Goal: Transaction & Acquisition: Purchase product/service

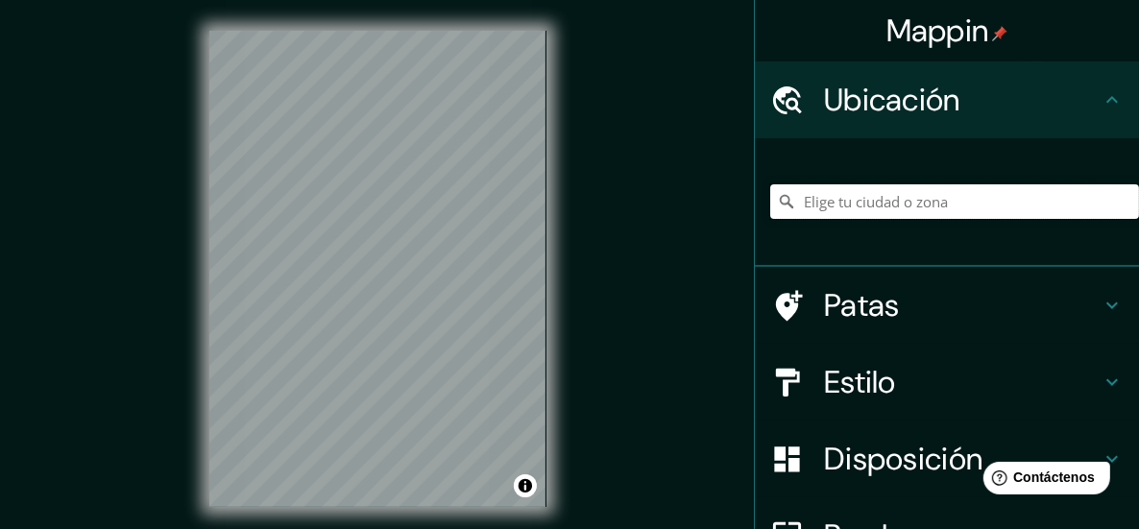
click at [908, 205] on input "Elige tu ciudad o zona" at bounding box center [954, 201] width 369 height 35
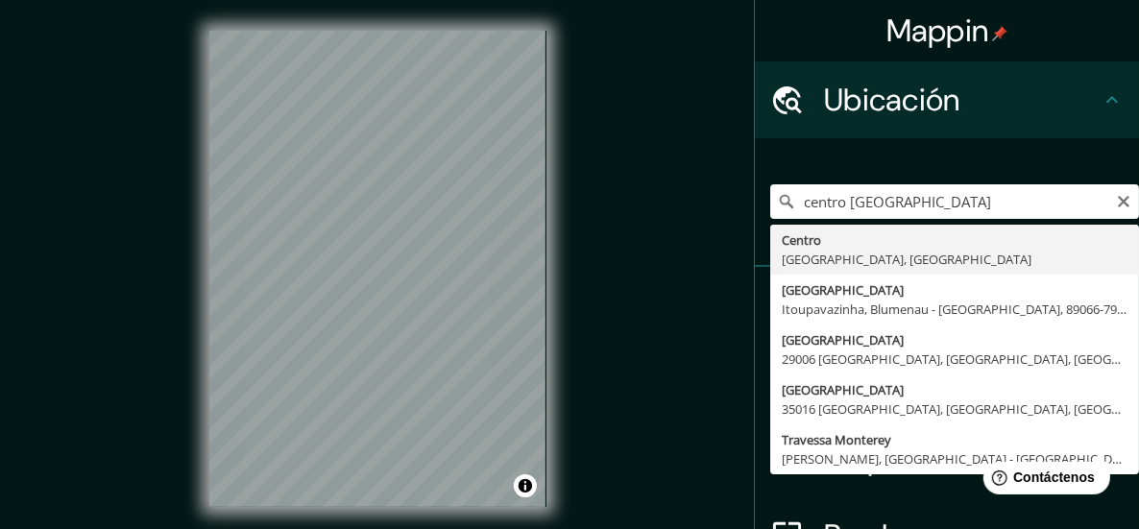
type input "[GEOGRAPHIC_DATA], [GEOGRAPHIC_DATA]"
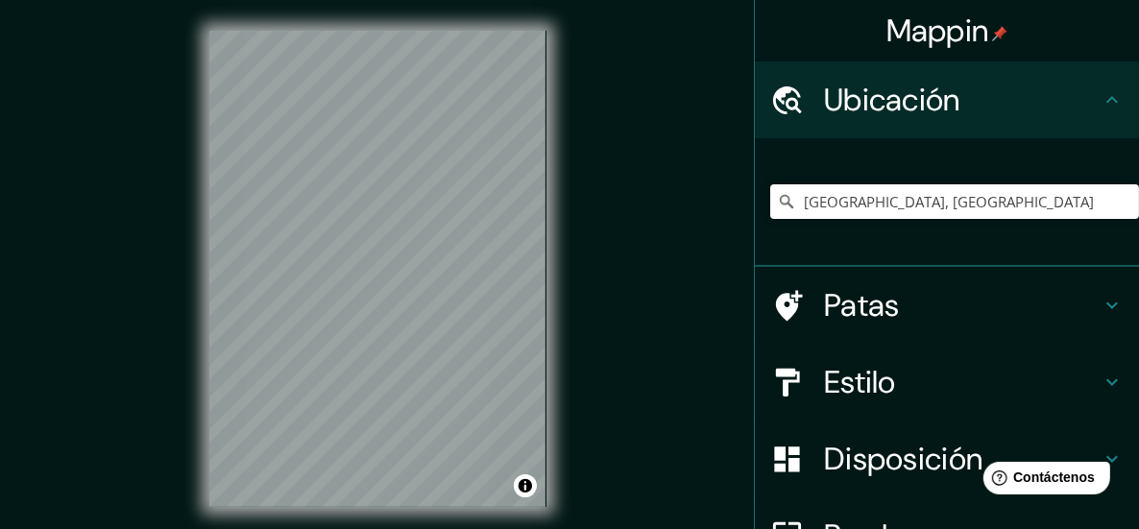
click at [845, 305] on font "Patas" at bounding box center [862, 305] width 76 height 40
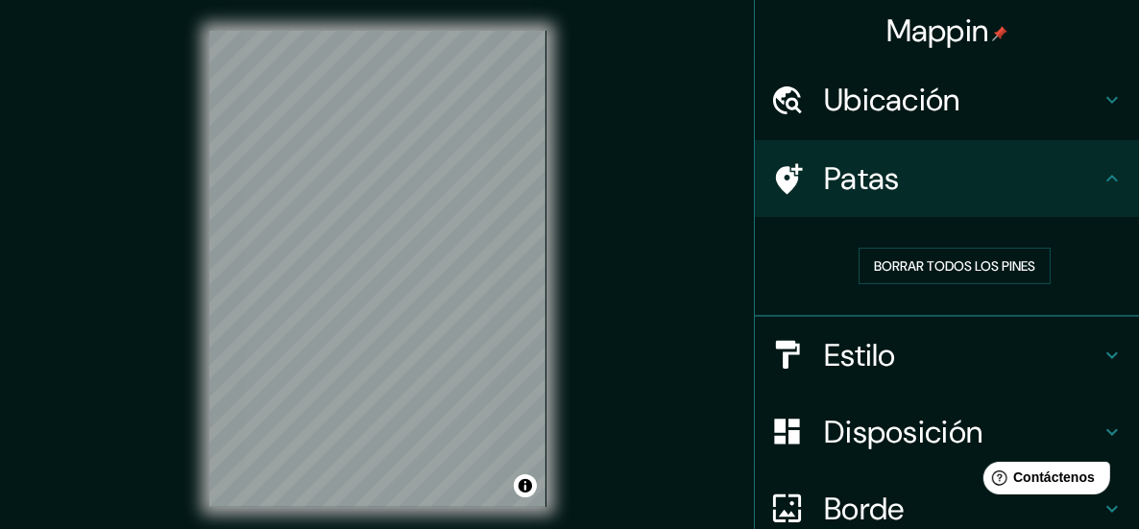
click at [865, 194] on font "Patas" at bounding box center [862, 178] width 76 height 40
click at [865, 104] on font "Ubicación" at bounding box center [892, 100] width 136 height 40
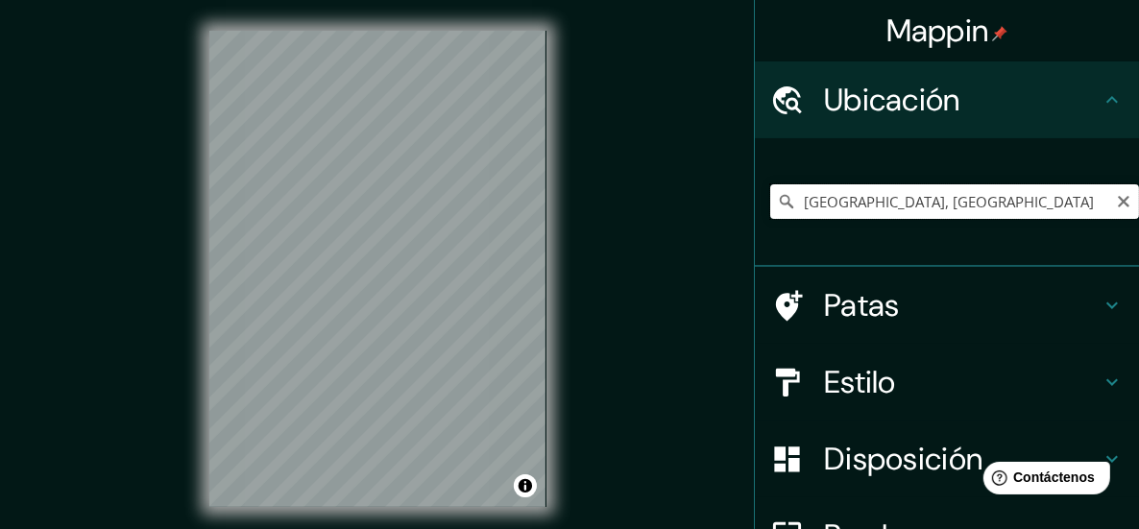
click at [880, 203] on input "[GEOGRAPHIC_DATA], [GEOGRAPHIC_DATA]" at bounding box center [954, 201] width 369 height 35
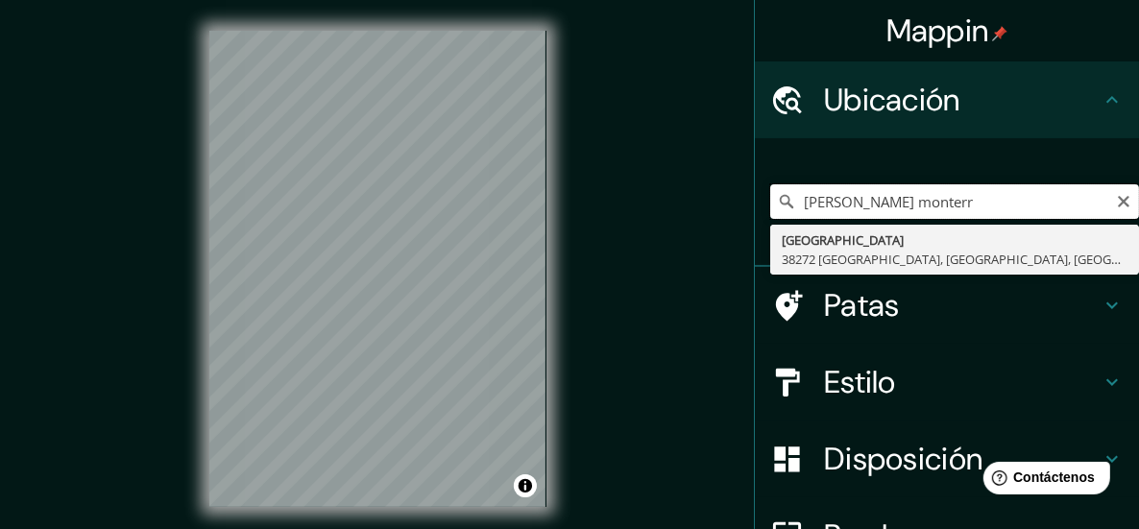
click at [923, 209] on input "[PERSON_NAME] monterr" at bounding box center [954, 201] width 369 height 35
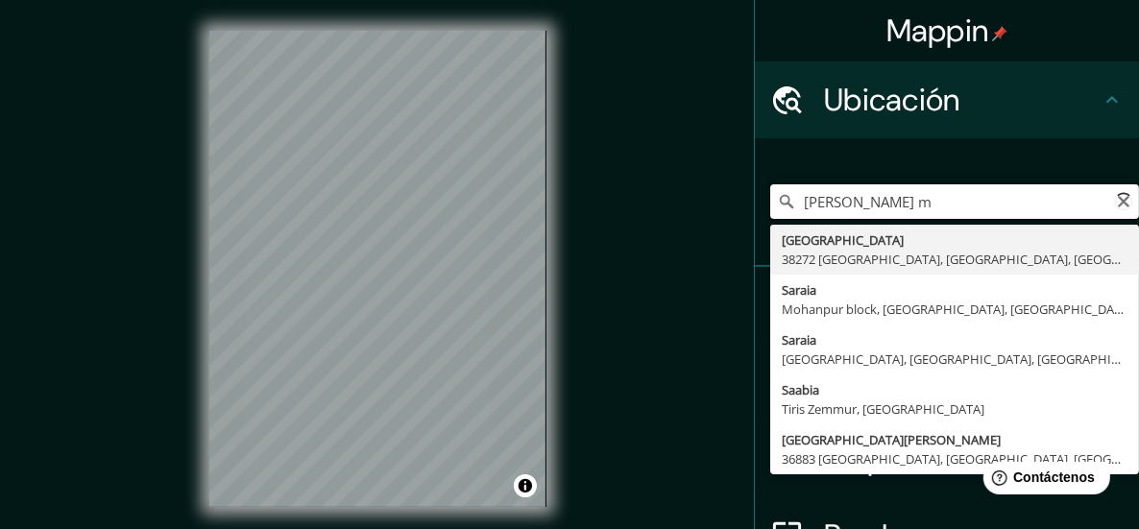
type input "[PERSON_NAME]"
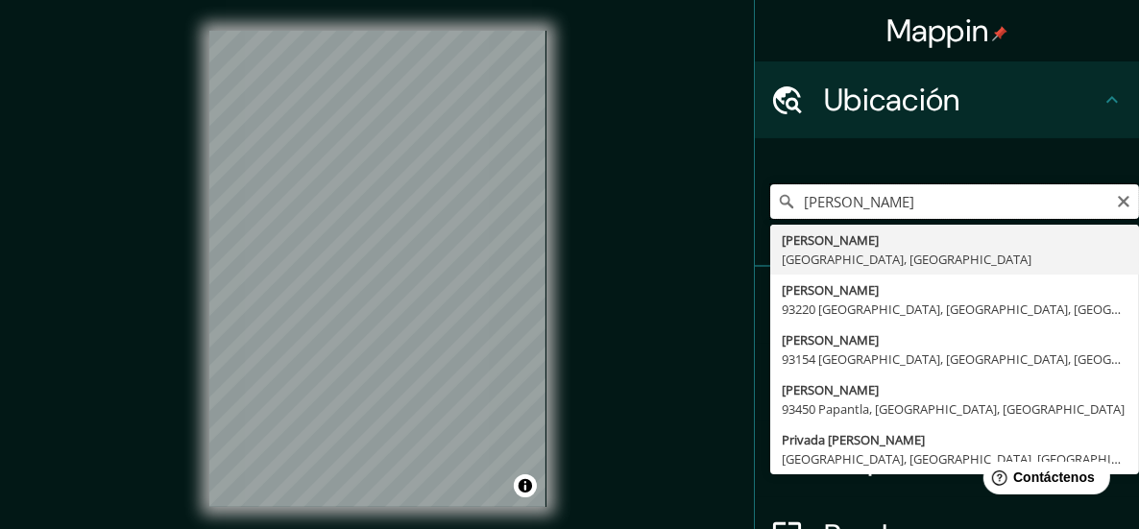
drag, startPoint x: 855, startPoint y: 200, endPoint x: 697, endPoint y: 208, distance: 157.7
click at [697, 208] on div "Mappin Ubicación [PERSON_NAME][GEOGRAPHIC_DATA] [GEOGRAPHIC_DATA], [GEOGRAPHIC_…" at bounding box center [569, 284] width 1139 height 568
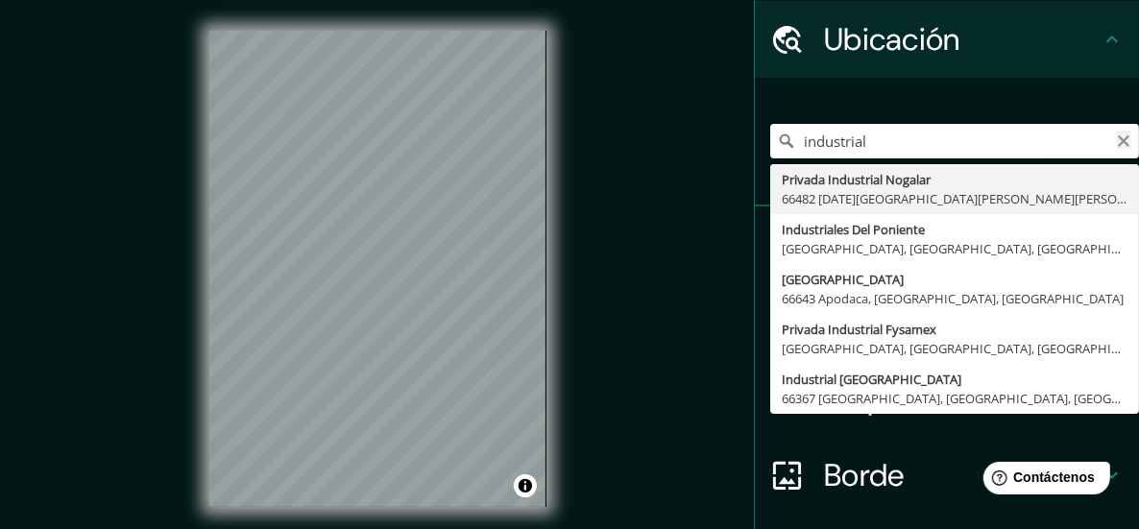
scroll to position [12, 0]
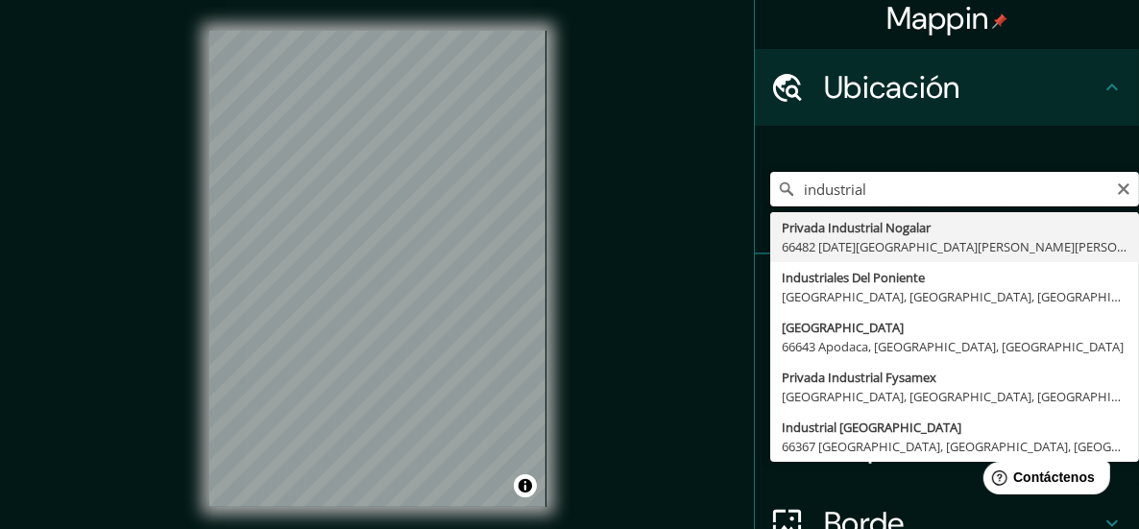
type input "industrial"
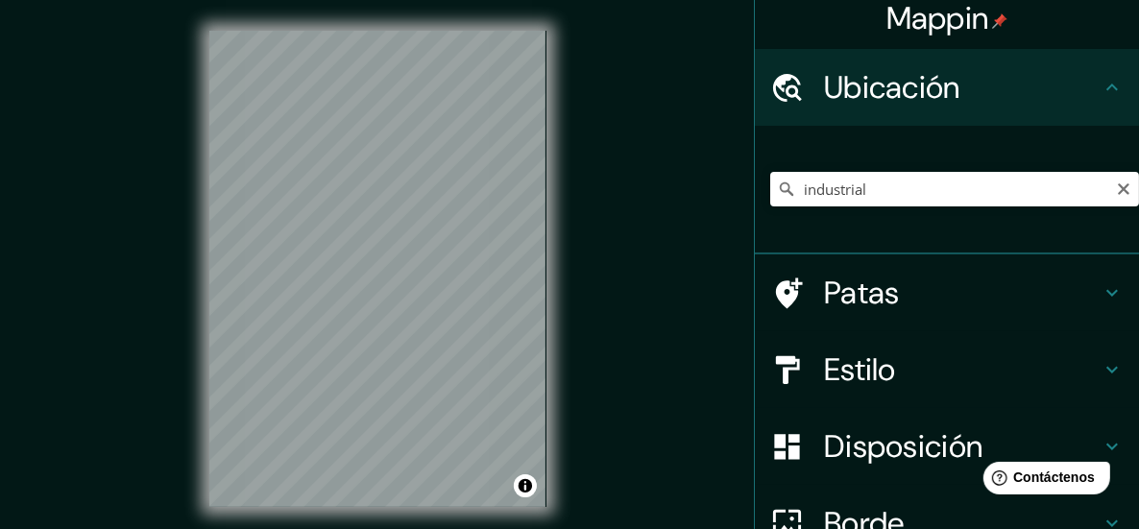
drag, startPoint x: 1104, startPoint y: 184, endPoint x: 1032, endPoint y: 186, distance: 72.0
click at [1116, 184] on icon "Claro" at bounding box center [1123, 188] width 15 height 15
paste input "Av. [PERSON_NAME] S/N, [GEOGRAPHIC_DATA], [GEOGRAPHIC_DATA], [GEOGRAPHIC_DATA],…"
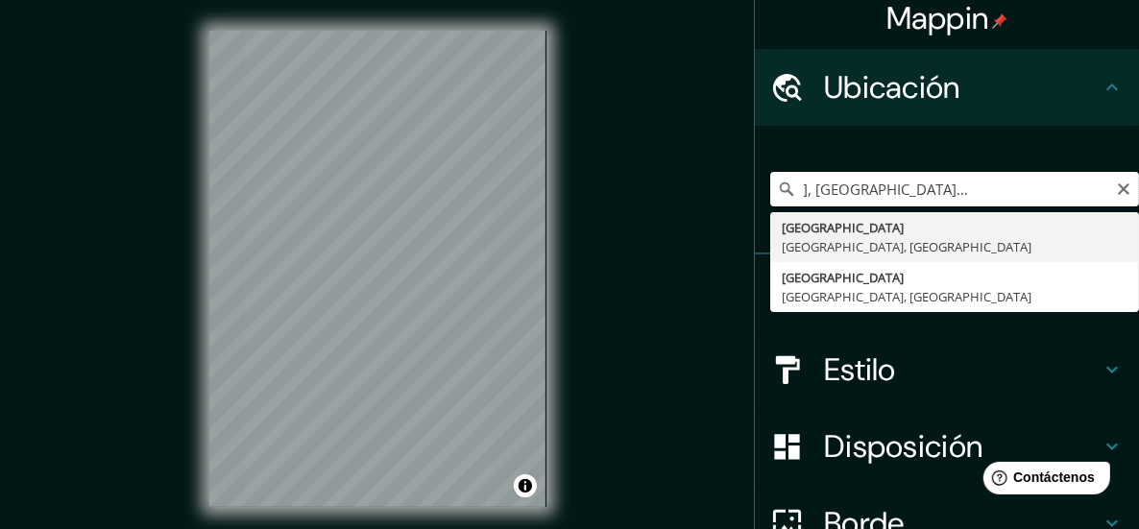
scroll to position [0, 0]
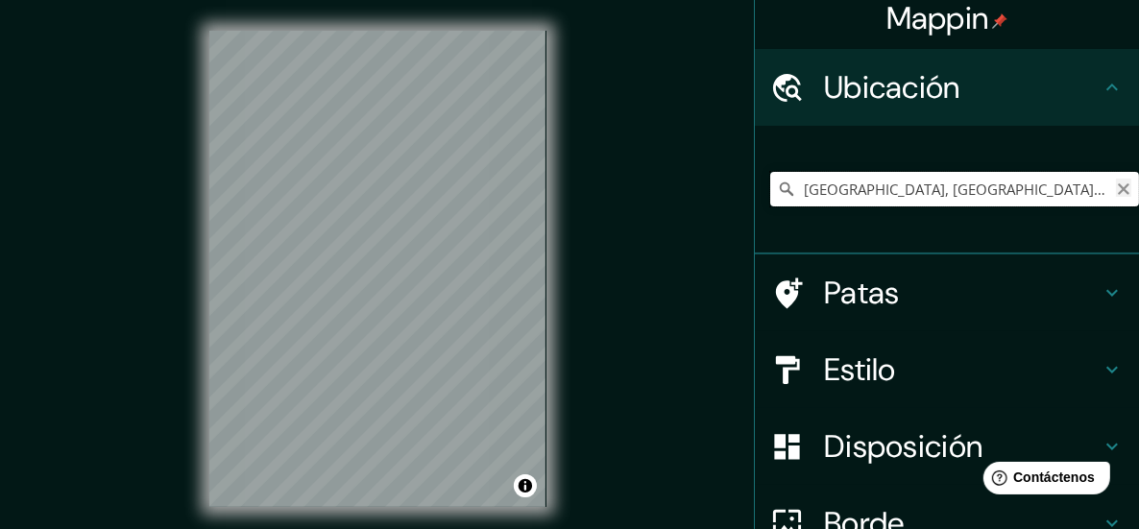
type input "[GEOGRAPHIC_DATA], [GEOGRAPHIC_DATA], [GEOGRAPHIC_DATA]"
click at [1118, 189] on icon "Claro" at bounding box center [1124, 189] width 12 height 12
paste input "Av. [PERSON_NAME] S/N, [GEOGRAPHIC_DATA], [GEOGRAPHIC_DATA], [GEOGRAPHIC_DATA],…"
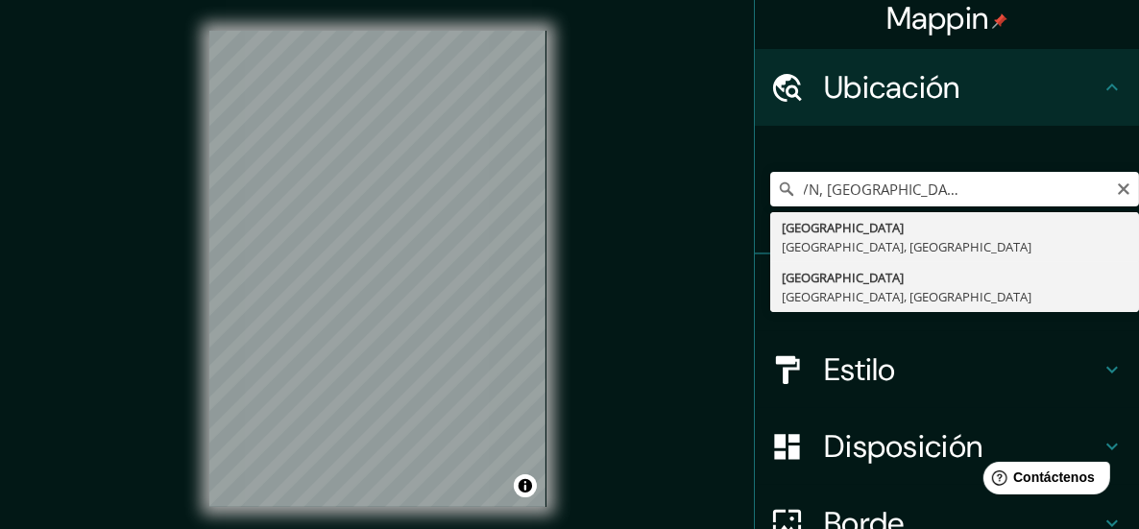
type input "[GEOGRAPHIC_DATA], [GEOGRAPHIC_DATA], [GEOGRAPHIC_DATA]"
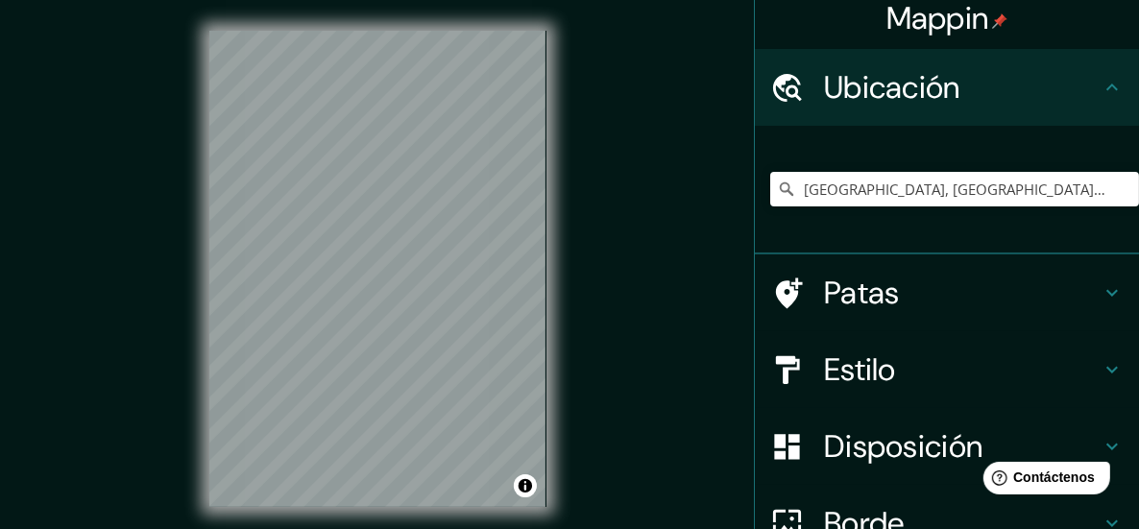
click at [563, 327] on div "© Mapbox © OpenStreetMap Mejorar este mapa" at bounding box center [378, 269] width 398 height 538
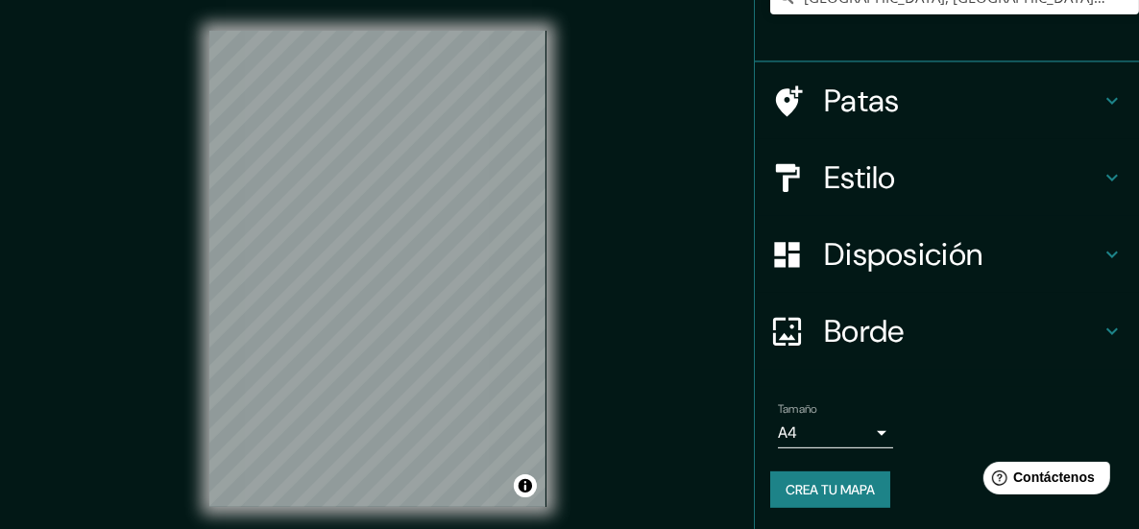
click at [853, 257] on font "Disposición" at bounding box center [903, 254] width 158 height 40
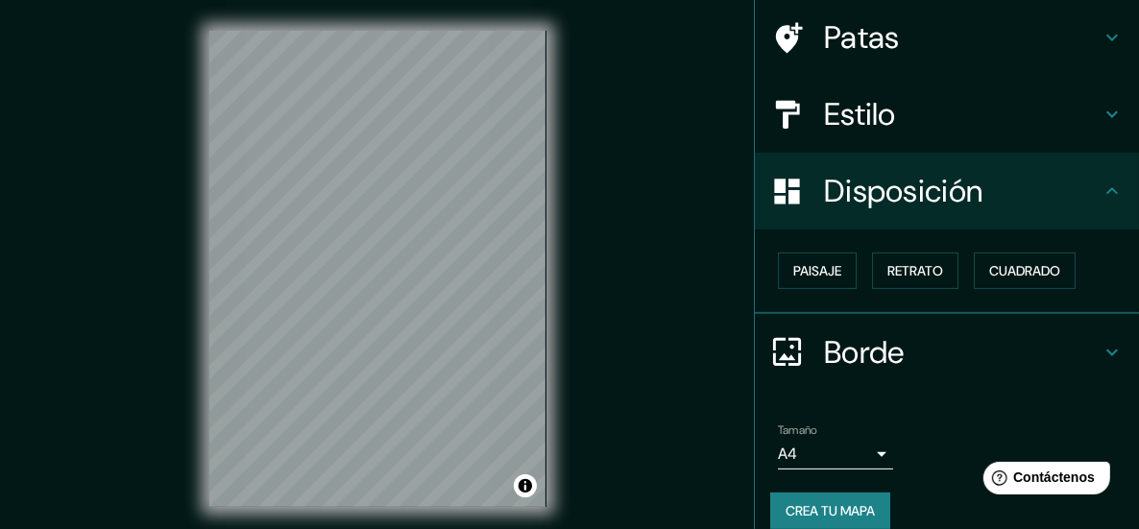
scroll to position [140, 0]
click at [872, 113] on font "Estilo" at bounding box center [860, 115] width 72 height 40
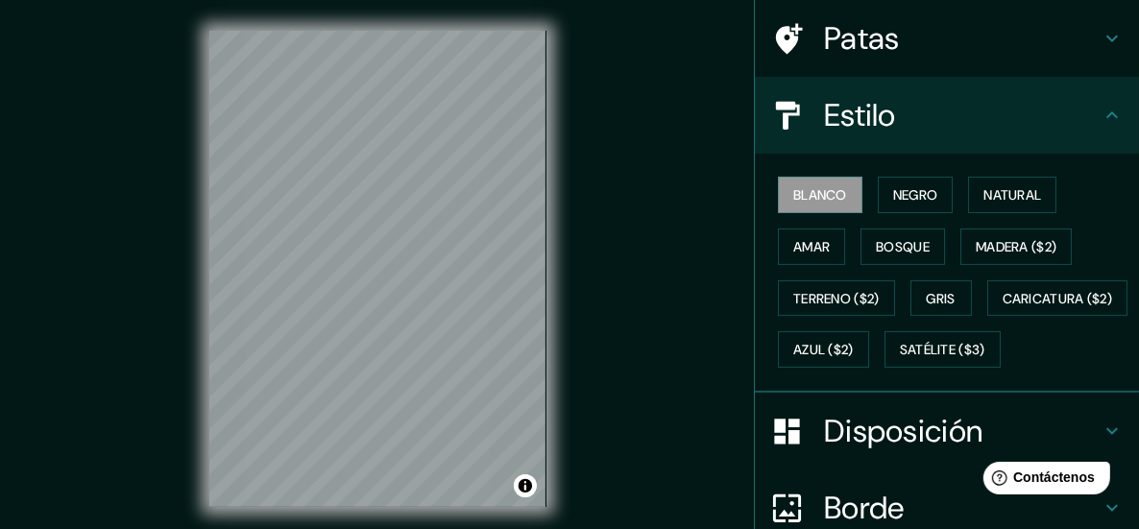
click at [848, 119] on font "Estilo" at bounding box center [860, 115] width 72 height 40
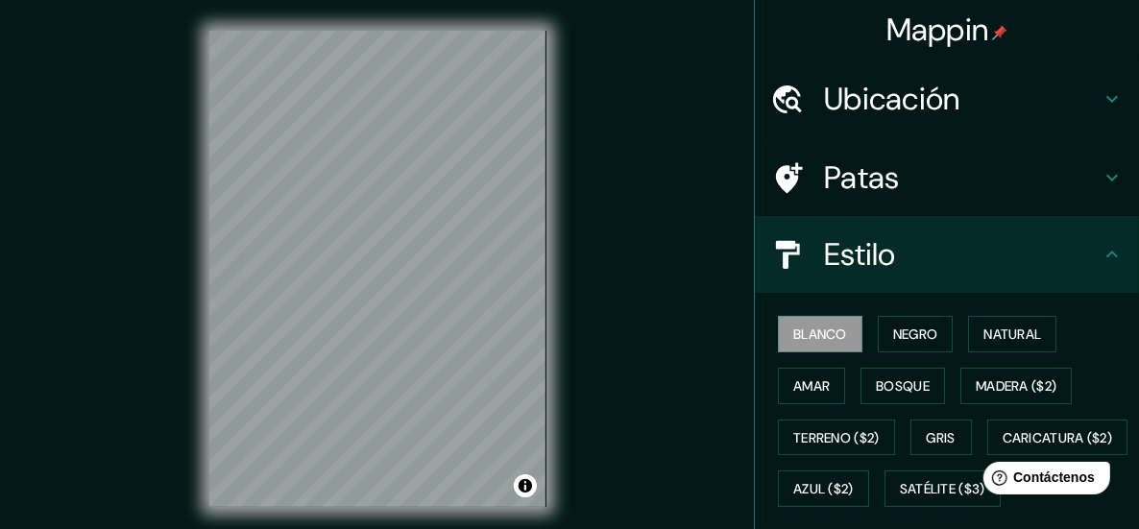
scroll to position [0, 0]
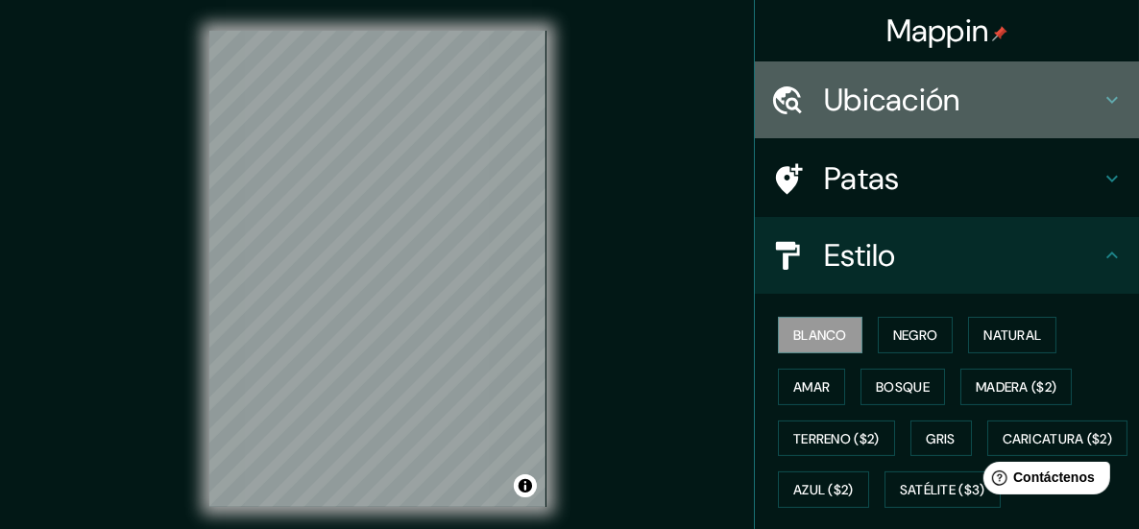
click at [957, 119] on div "Ubicación" at bounding box center [947, 99] width 384 height 77
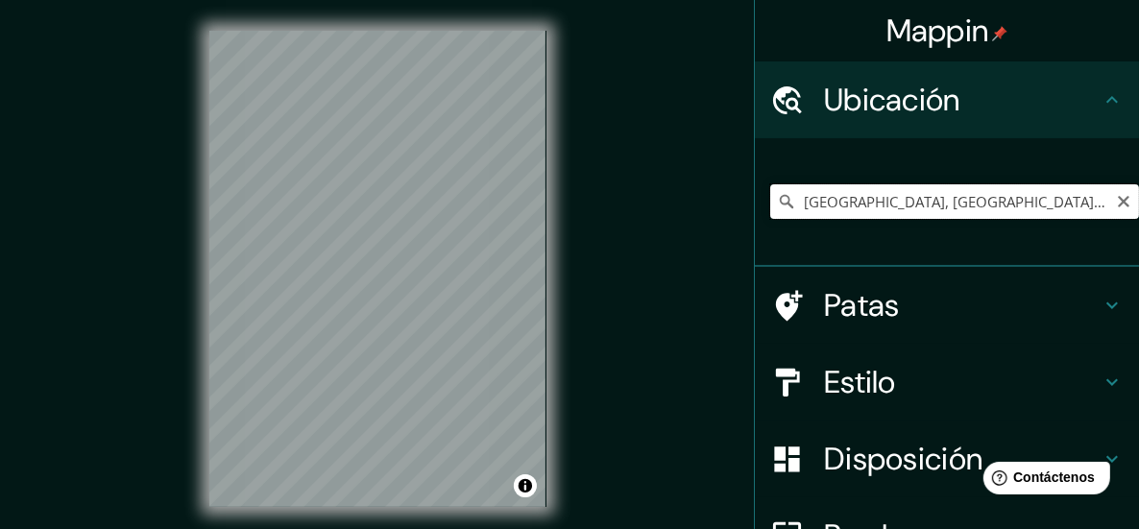
click at [976, 209] on input "[GEOGRAPHIC_DATA], [GEOGRAPHIC_DATA], [GEOGRAPHIC_DATA]" at bounding box center [954, 201] width 369 height 35
paste input "[PERSON_NAME][STREET_ADDRESS]"
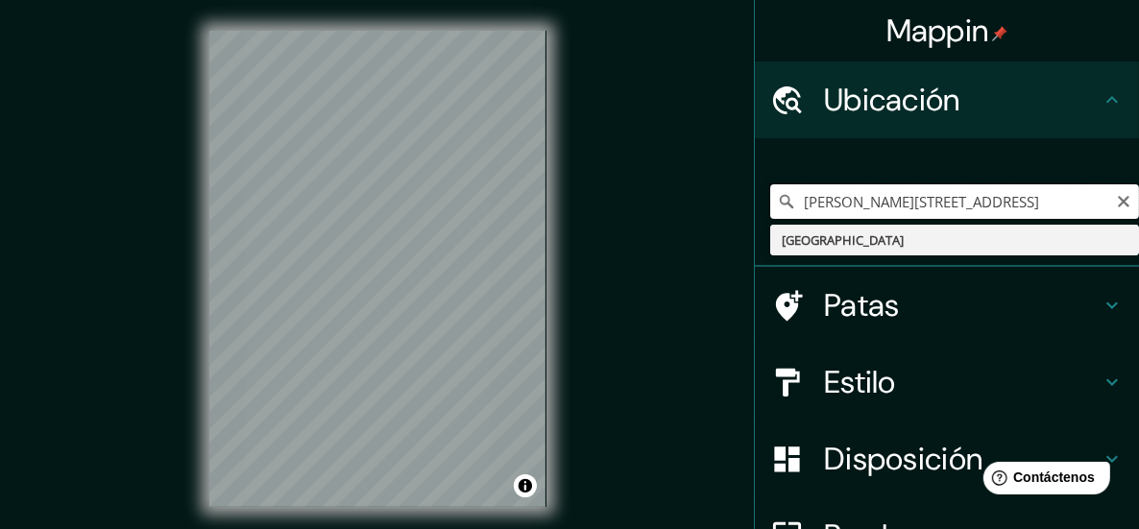
drag, startPoint x: 936, startPoint y: 204, endPoint x: 880, endPoint y: 209, distance: 56.0
click at [880, 209] on input "[PERSON_NAME][STREET_ADDRESS]" at bounding box center [954, 201] width 369 height 35
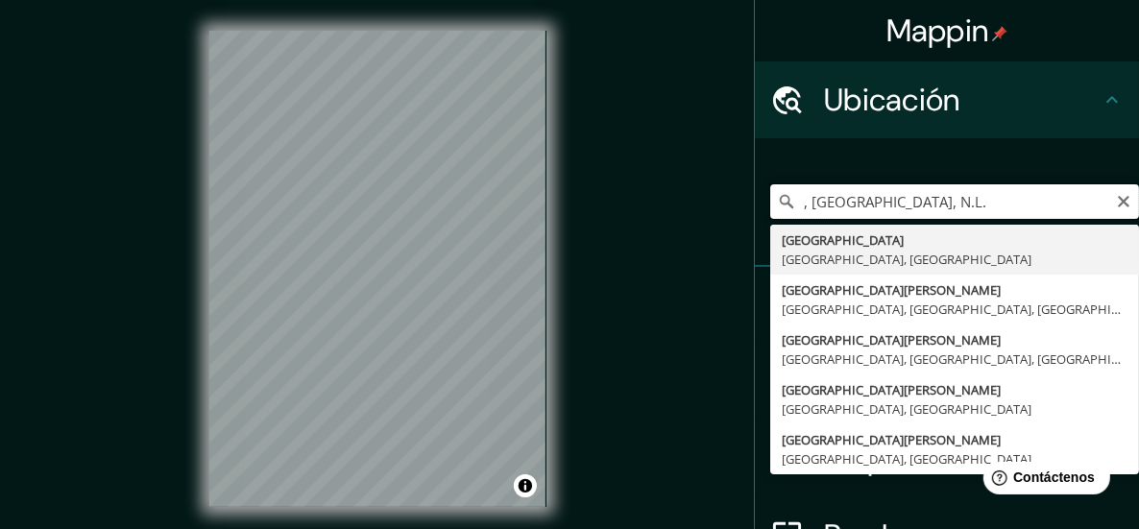
click at [796, 205] on input ", [GEOGRAPHIC_DATA], N.L." at bounding box center [954, 201] width 369 height 35
type input "[GEOGRAPHIC_DATA], N.L."
drag, startPoint x: 1102, startPoint y: 200, endPoint x: 990, endPoint y: 211, distance: 112.9
click at [1098, 201] on div "[GEOGRAPHIC_DATA], N.L. [GEOGRAPHIC_DATA], [GEOGRAPHIC_DATA][PERSON_NAME], [GEO…" at bounding box center [954, 201] width 369 height 35
click at [978, 211] on input "[GEOGRAPHIC_DATA], N.L." at bounding box center [954, 201] width 369 height 35
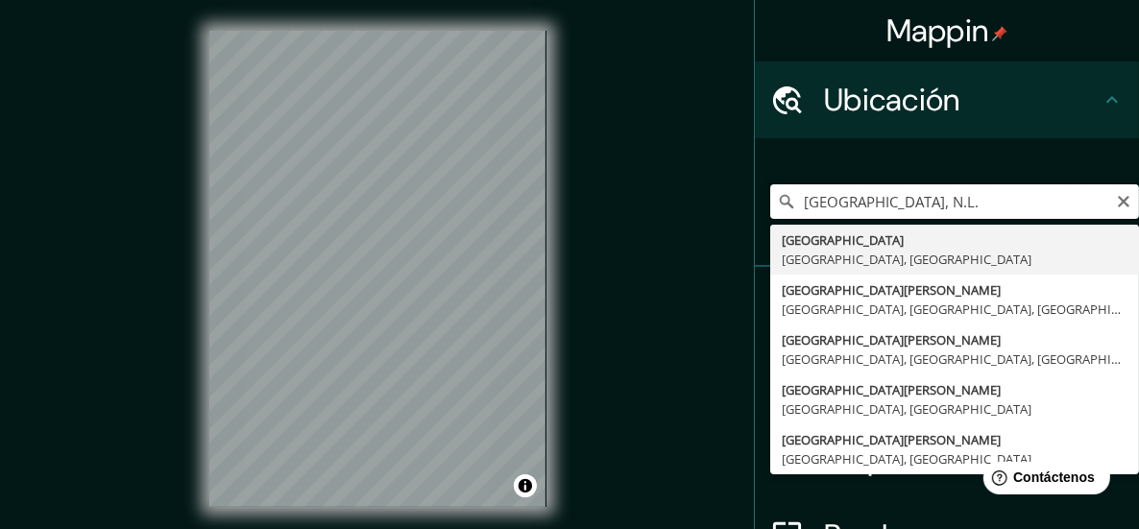
drag, startPoint x: 978, startPoint y: 211, endPoint x: 701, endPoint y: 251, distance: 280.3
click at [701, 251] on div "Mappin Ubicación [GEOGRAPHIC_DATA] [GEOGRAPHIC_DATA], [GEOGRAPHIC_DATA][PERSON_…" at bounding box center [569, 284] width 1139 height 568
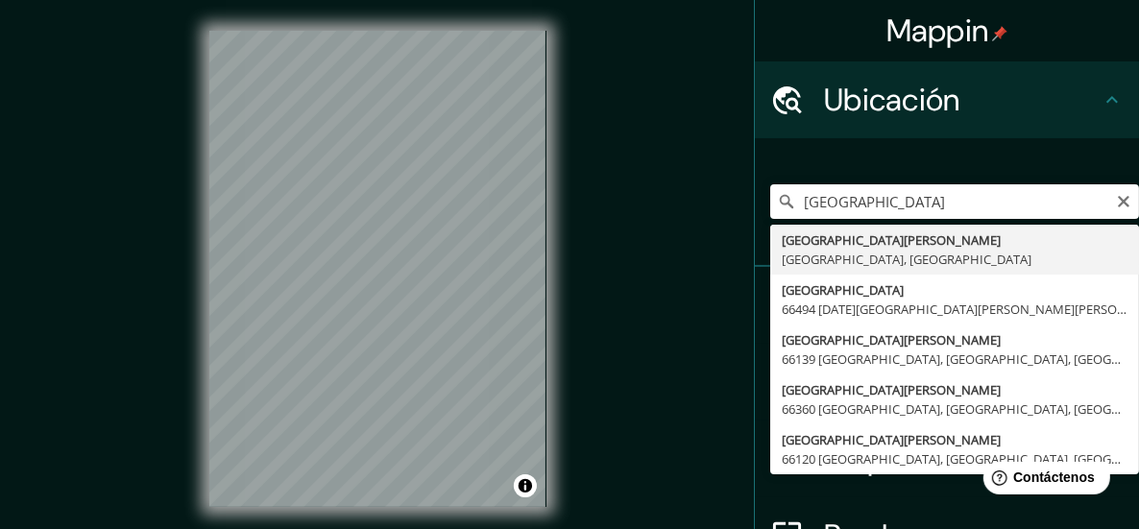
type input "[GEOGRAPHIC_DATA][PERSON_NAME], [GEOGRAPHIC_DATA]"
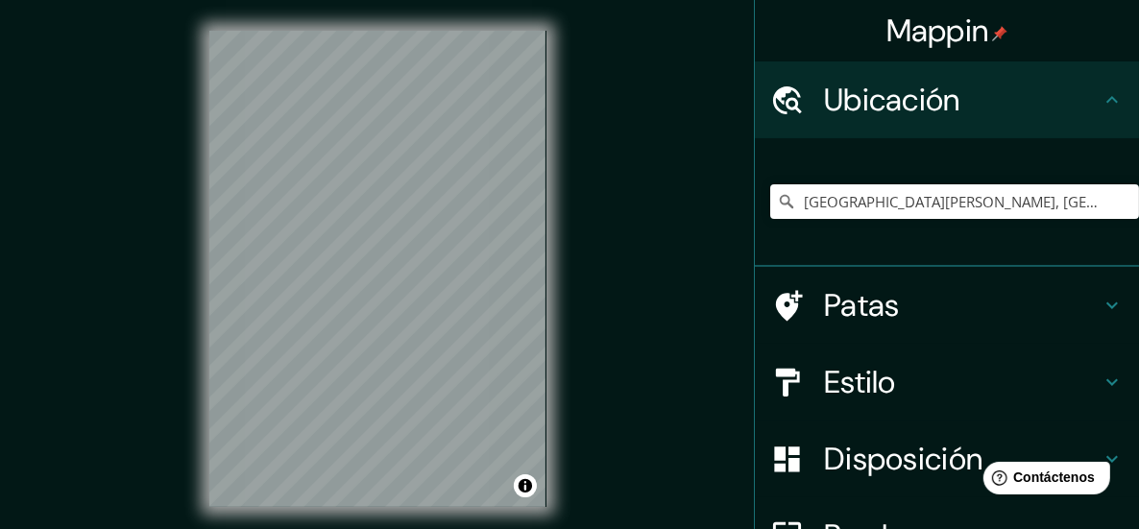
click at [951, 301] on h4 "Patas" at bounding box center [962, 305] width 277 height 38
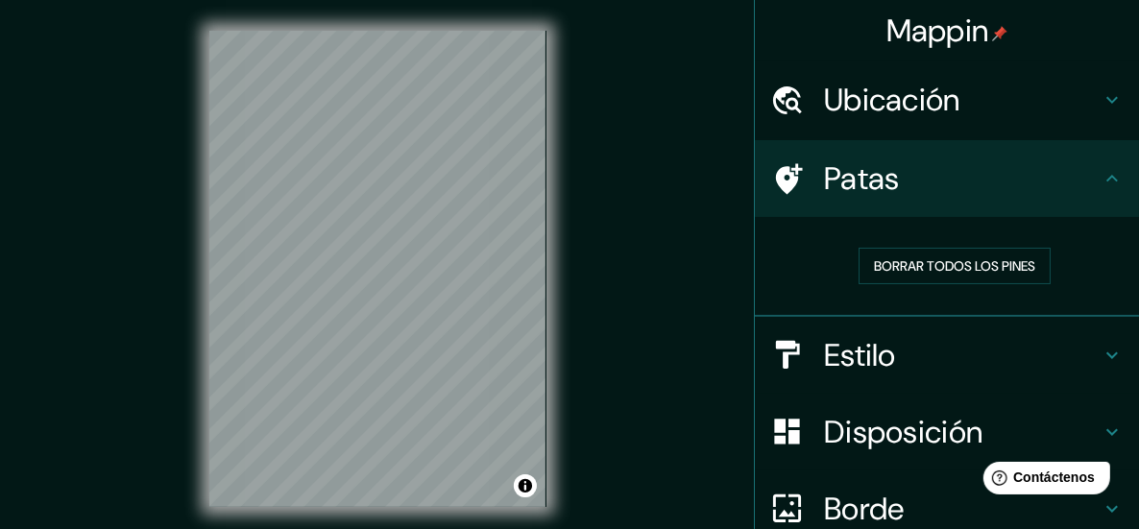
click at [851, 187] on font "Patas" at bounding box center [862, 178] width 76 height 40
click at [776, 181] on icon at bounding box center [789, 178] width 27 height 31
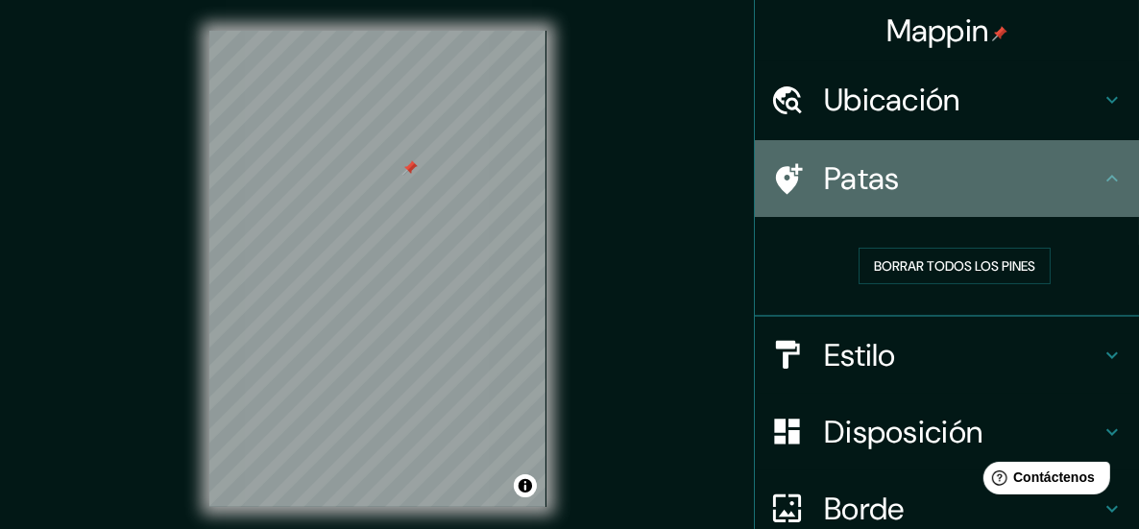
click at [888, 177] on h4 "Patas" at bounding box center [962, 178] width 277 height 38
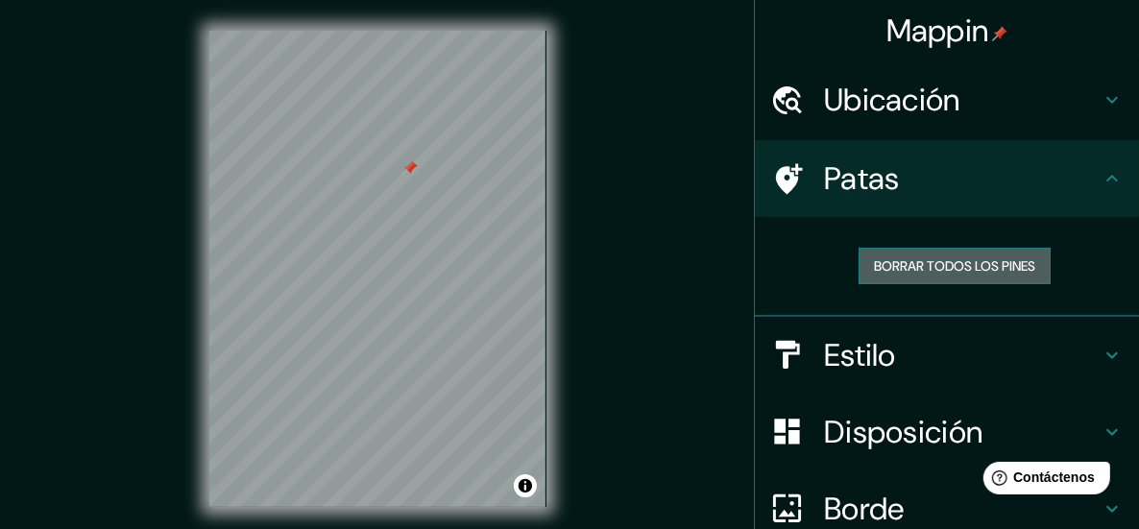
click at [920, 265] on font "Borrar todos los pines" at bounding box center [954, 265] width 161 height 17
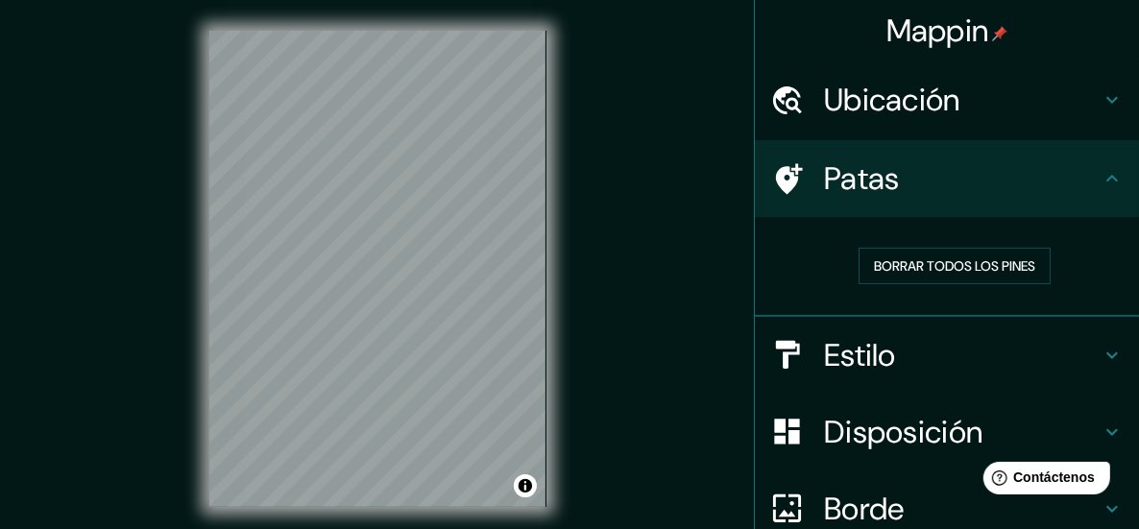
click at [918, 182] on h4 "Patas" at bounding box center [962, 178] width 277 height 38
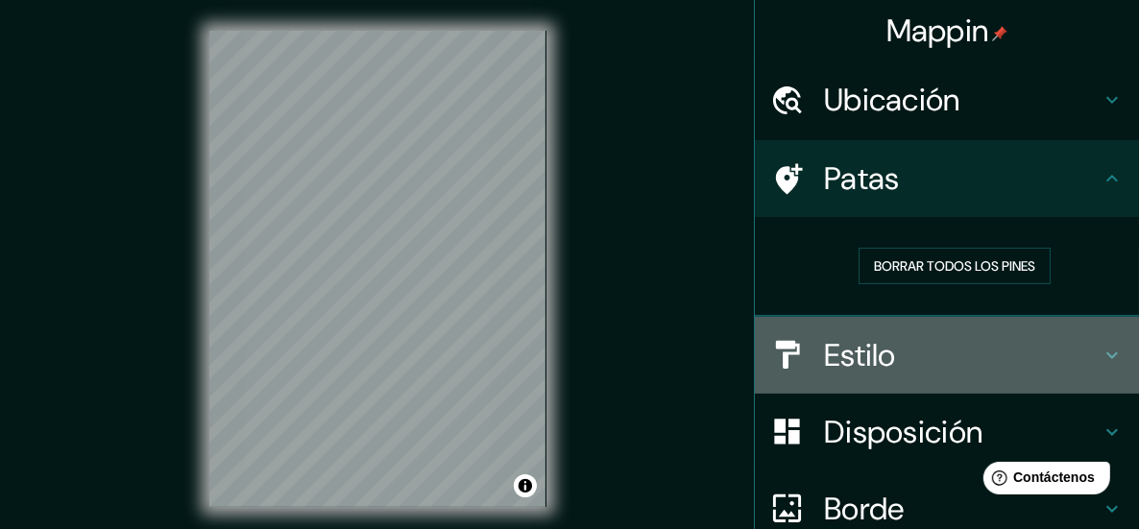
click at [889, 347] on h4 "Estilo" at bounding box center [962, 355] width 277 height 38
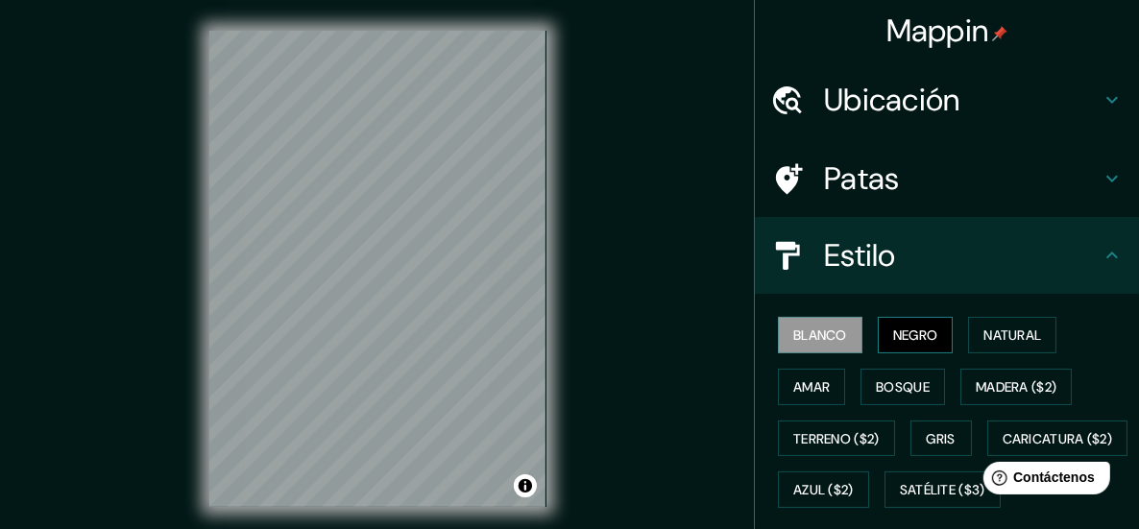
click at [929, 336] on button "Negro" at bounding box center [916, 335] width 76 height 36
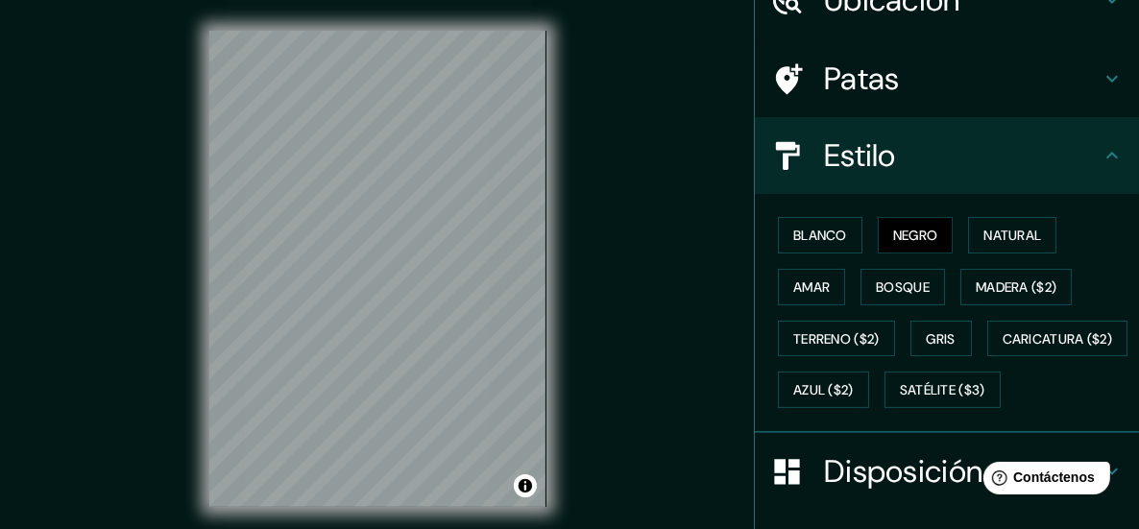
scroll to position [192, 0]
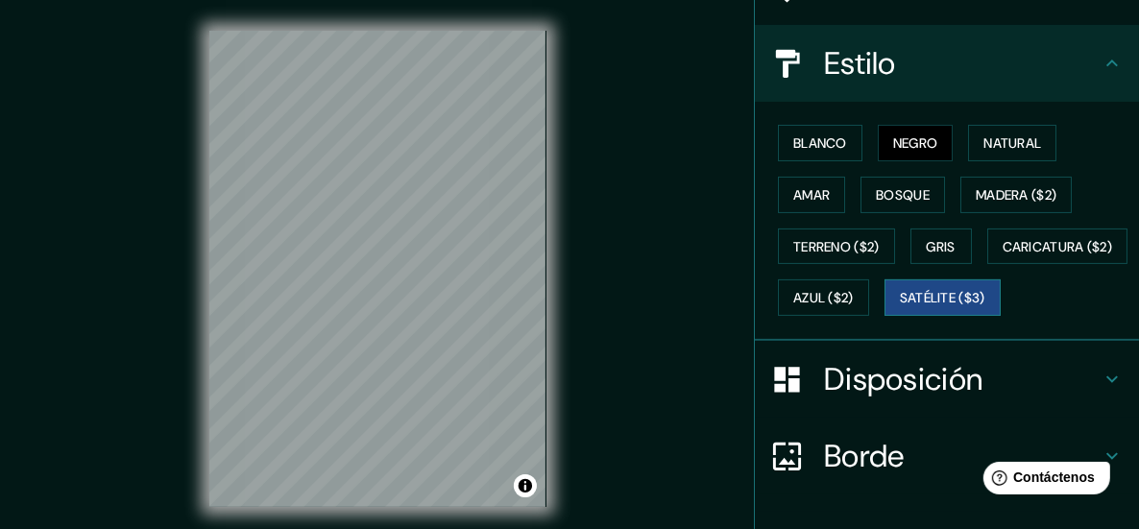
click at [900, 307] on font "Satélite ($3)" at bounding box center [942, 298] width 85 height 17
click at [807, 127] on button "Blanco" at bounding box center [820, 143] width 84 height 36
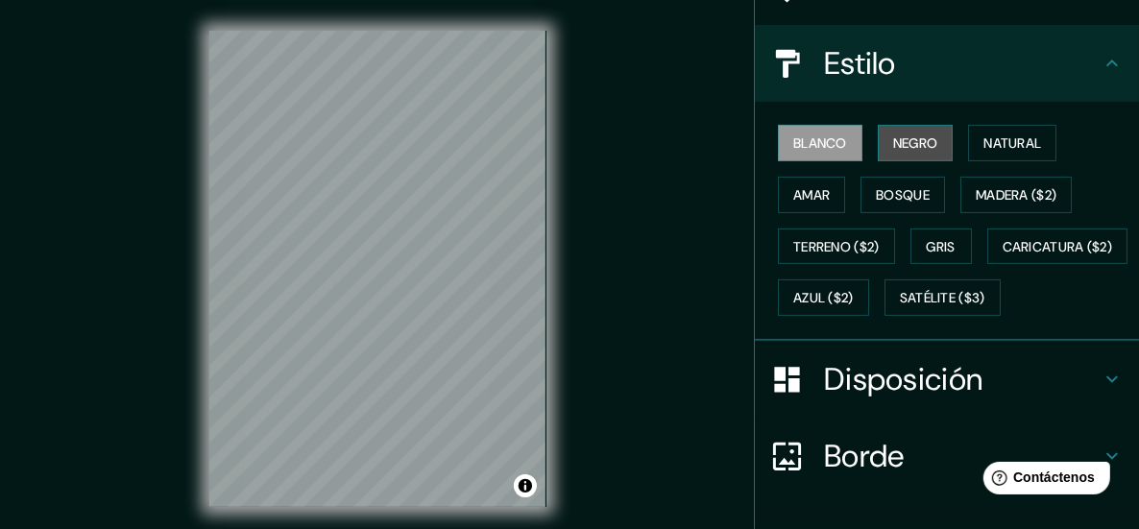
click at [901, 144] on font "Negro" at bounding box center [915, 142] width 45 height 17
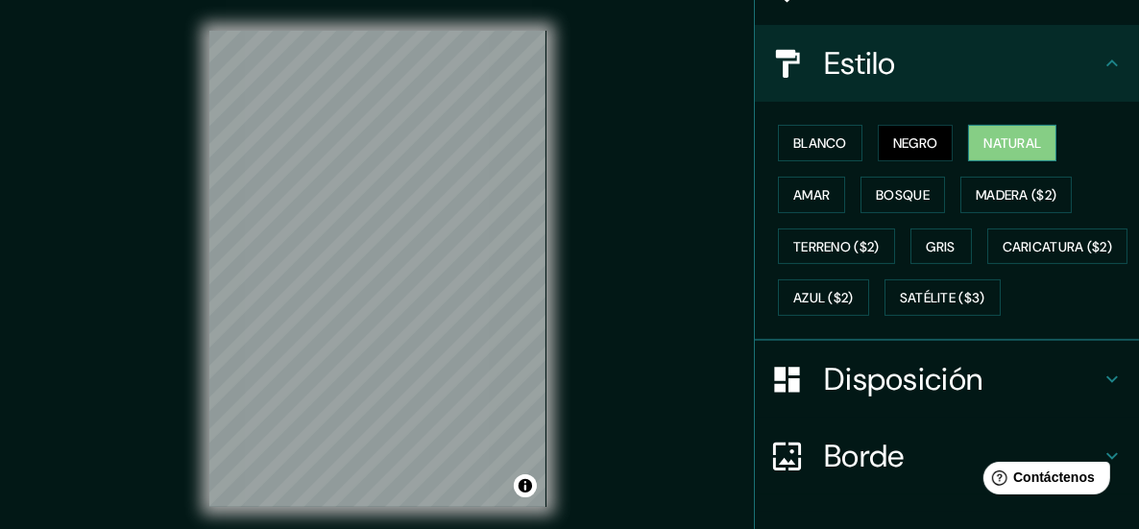
click at [983, 149] on font "Natural" at bounding box center [1012, 142] width 58 height 17
click at [795, 196] on font "Amar" at bounding box center [811, 194] width 36 height 17
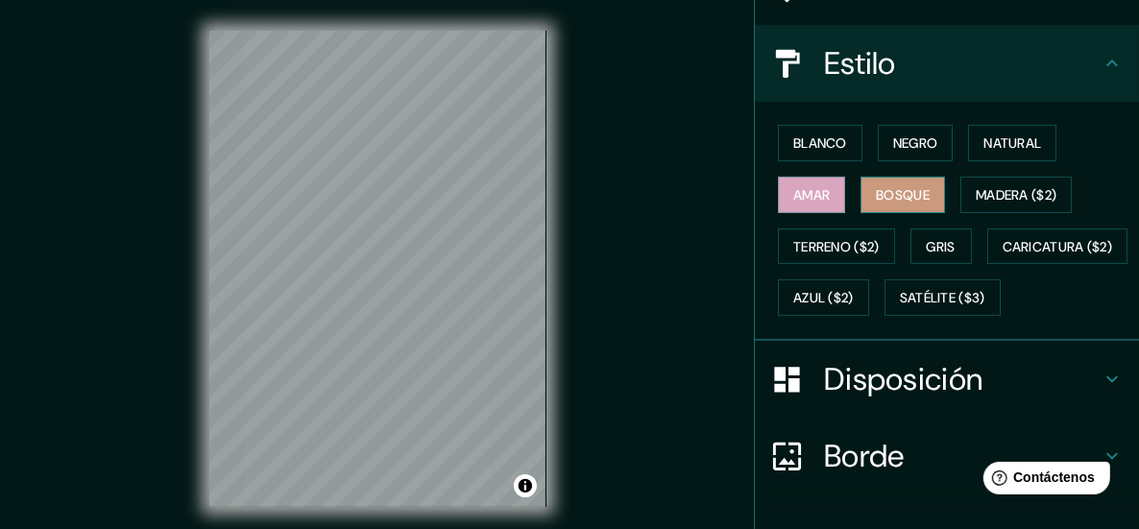
click at [911, 193] on font "Bosque" at bounding box center [903, 194] width 54 height 17
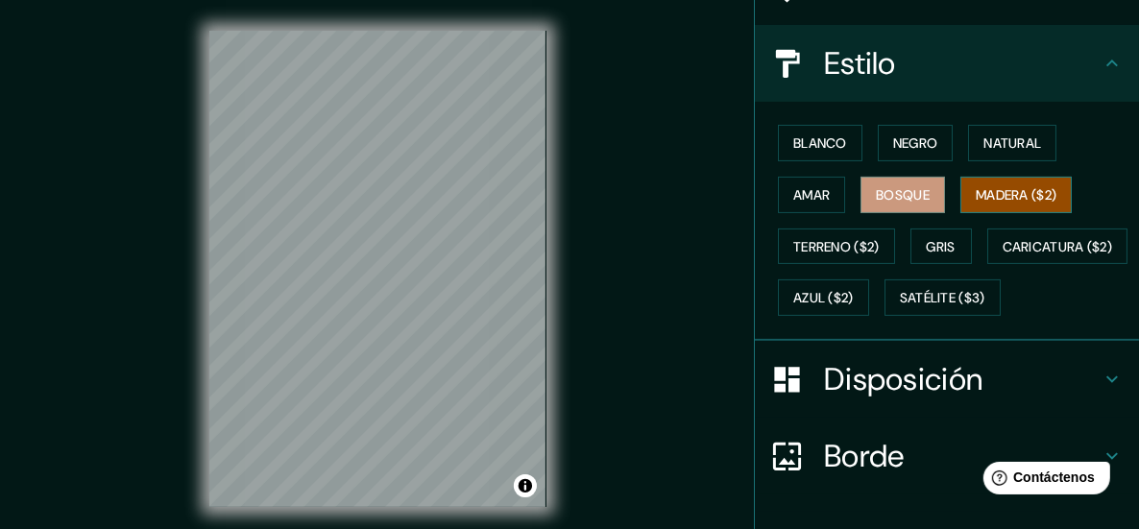
click at [997, 193] on font "Madera ($2)" at bounding box center [1016, 194] width 81 height 17
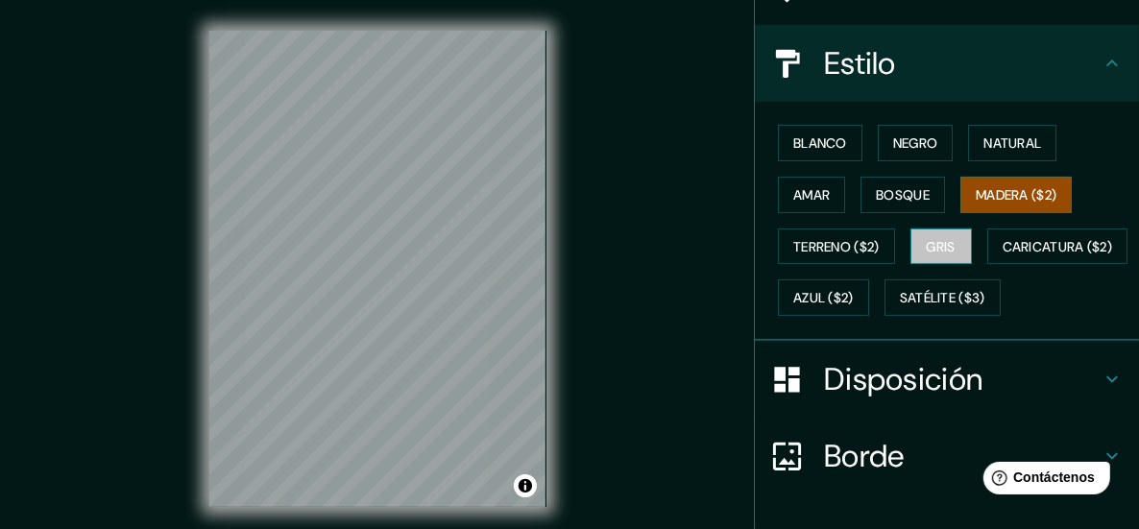
click at [927, 243] on font "Gris" at bounding box center [941, 246] width 29 height 17
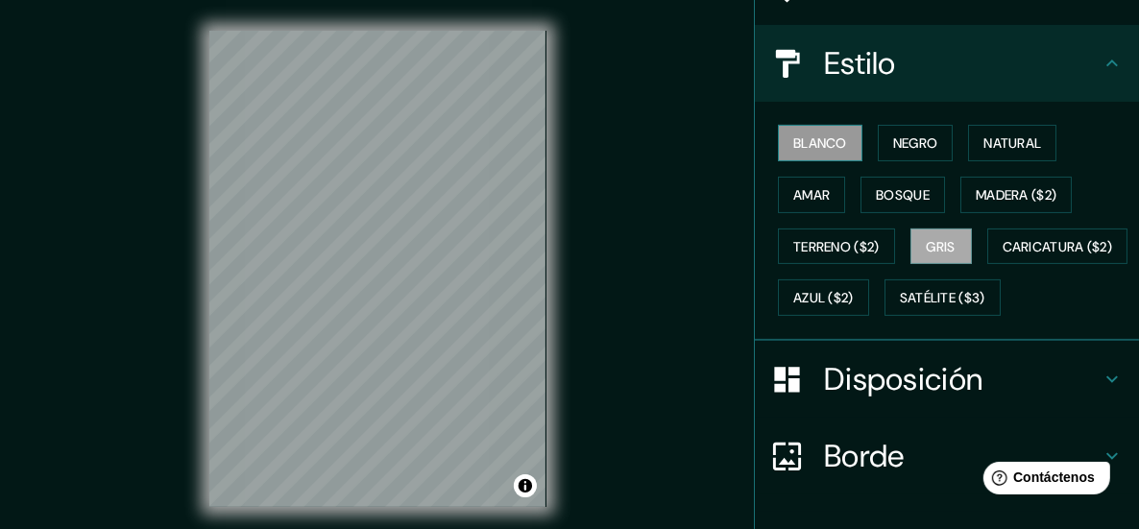
click at [812, 150] on font "Blanco" at bounding box center [820, 142] width 54 height 17
click at [906, 148] on font "Negro" at bounding box center [915, 142] width 45 height 17
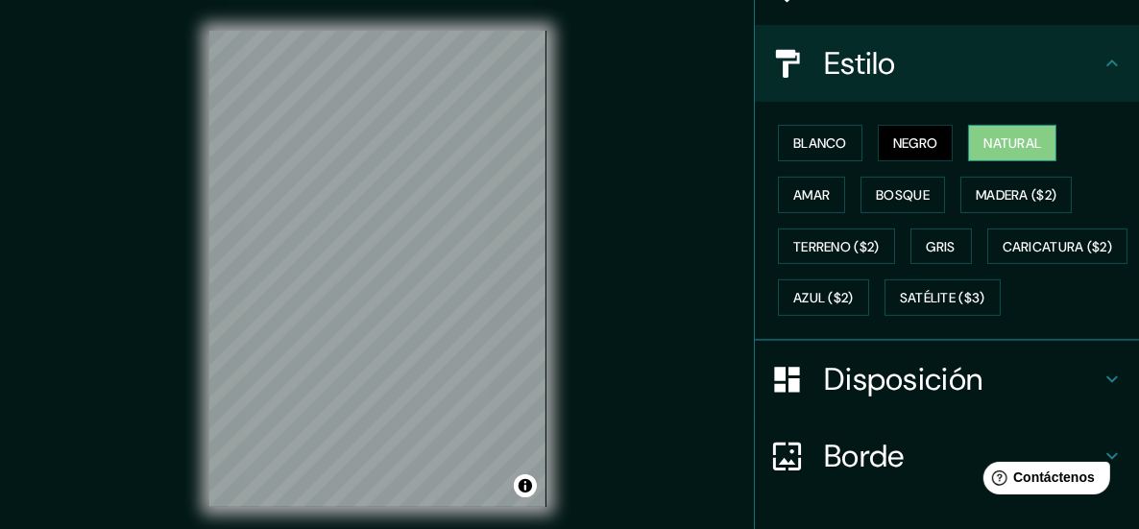
click at [988, 143] on font "Natural" at bounding box center [1012, 142] width 58 height 17
click at [810, 136] on font "Blanco" at bounding box center [820, 142] width 54 height 17
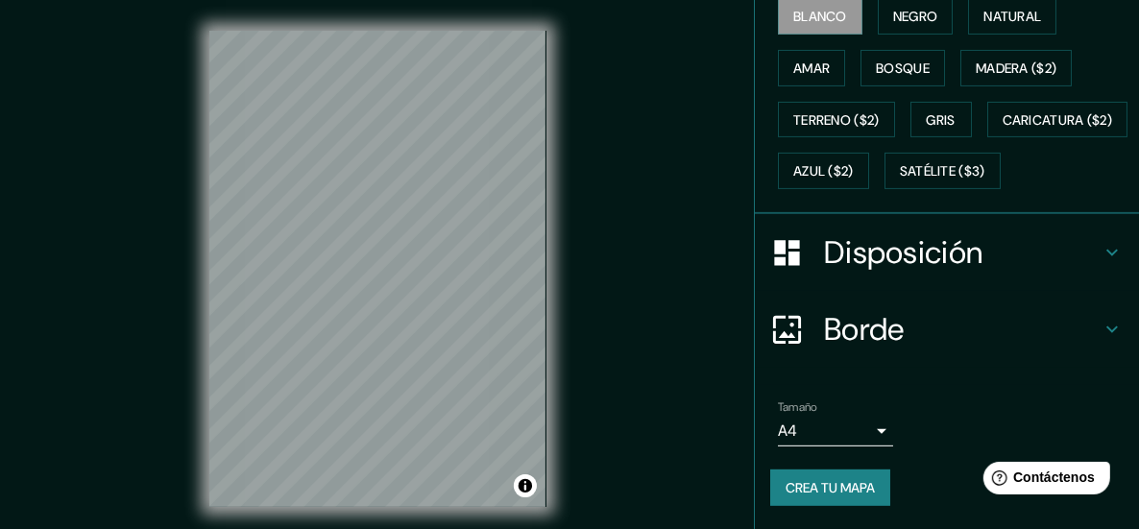
click at [896, 229] on div "Disposición" at bounding box center [947, 252] width 384 height 77
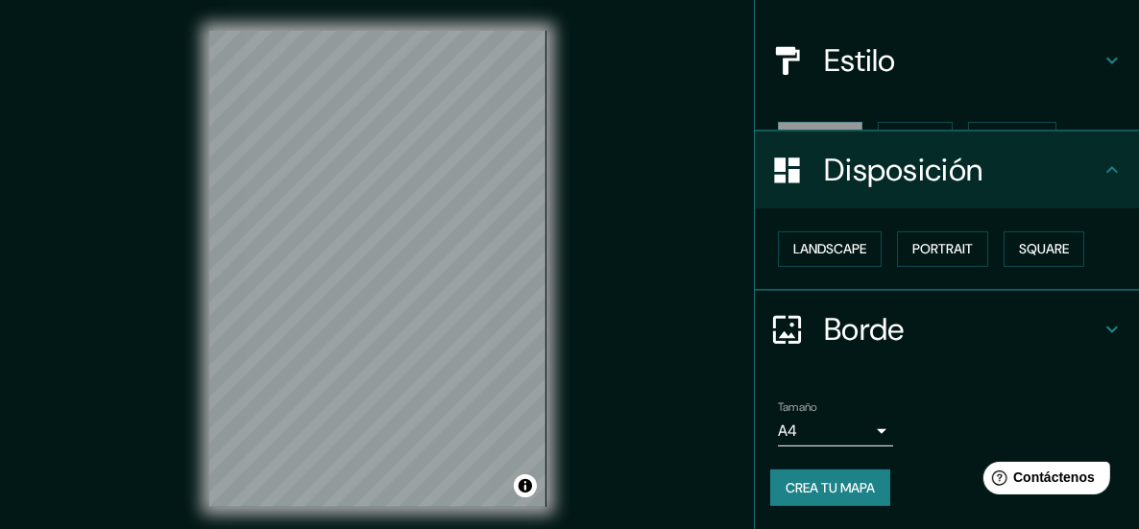
scroll to position [161, 0]
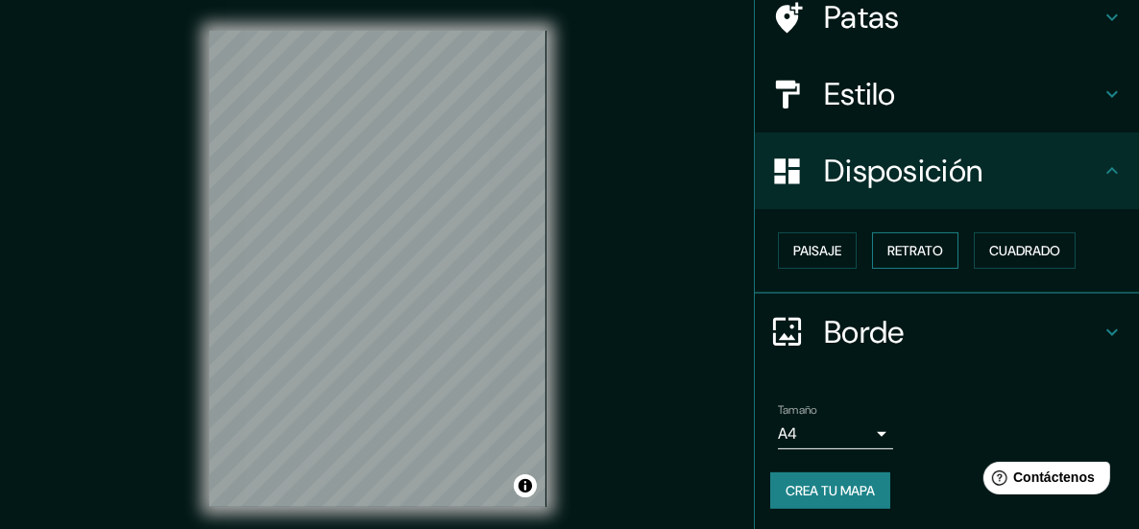
click at [903, 250] on font "Retrato" at bounding box center [915, 250] width 56 height 17
click at [811, 257] on font "Paisaje" at bounding box center [817, 250] width 48 height 17
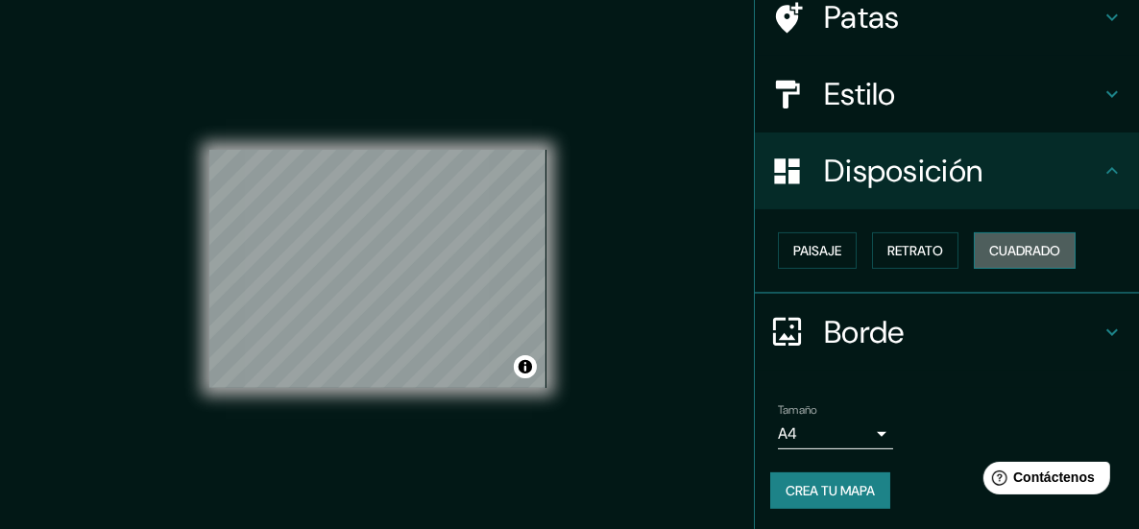
click at [995, 250] on font "Cuadrado" at bounding box center [1024, 250] width 71 height 17
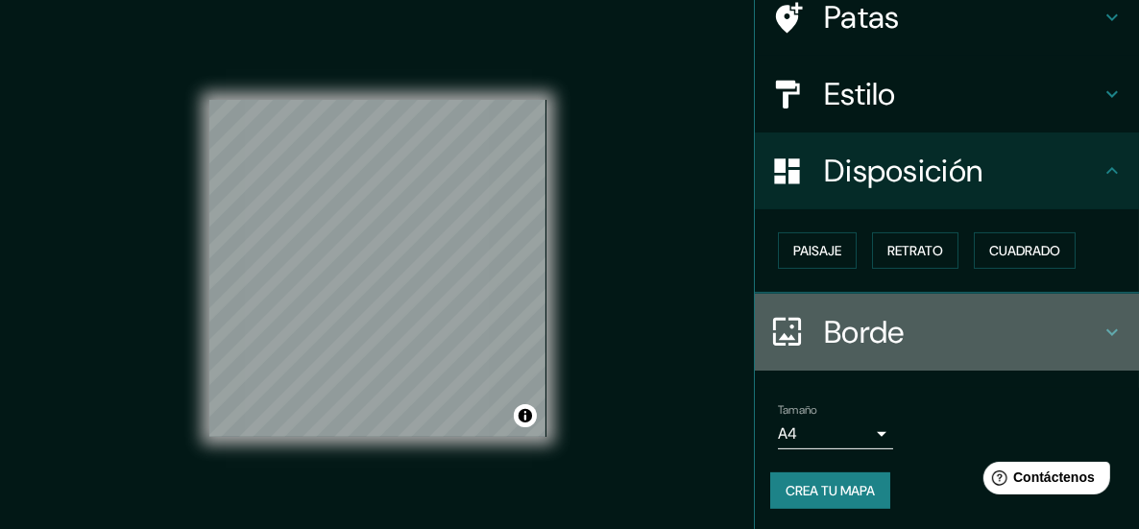
click at [990, 323] on h4 "Borde" at bounding box center [962, 332] width 277 height 38
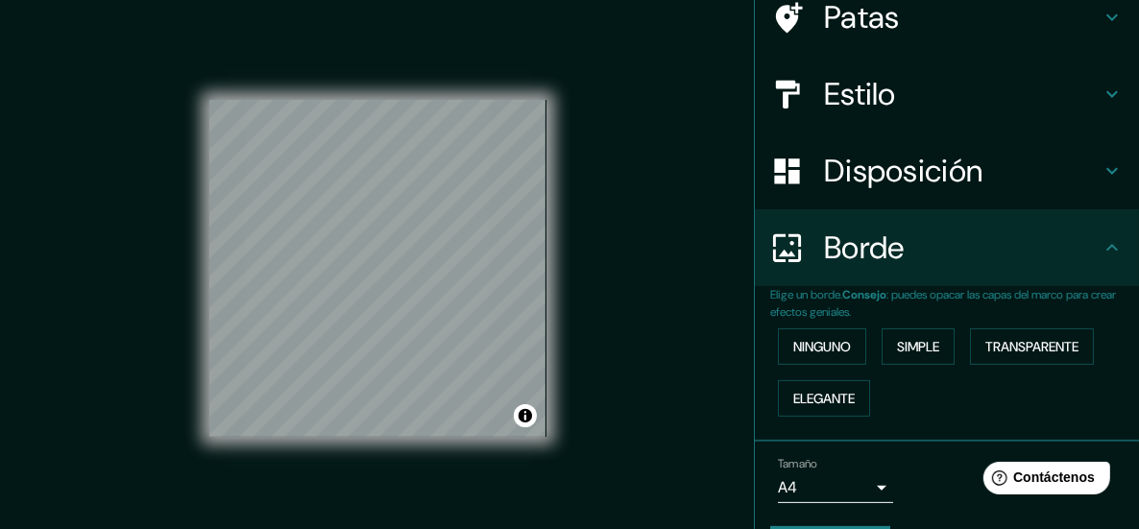
click at [922, 259] on h4 "Borde" at bounding box center [962, 248] width 277 height 38
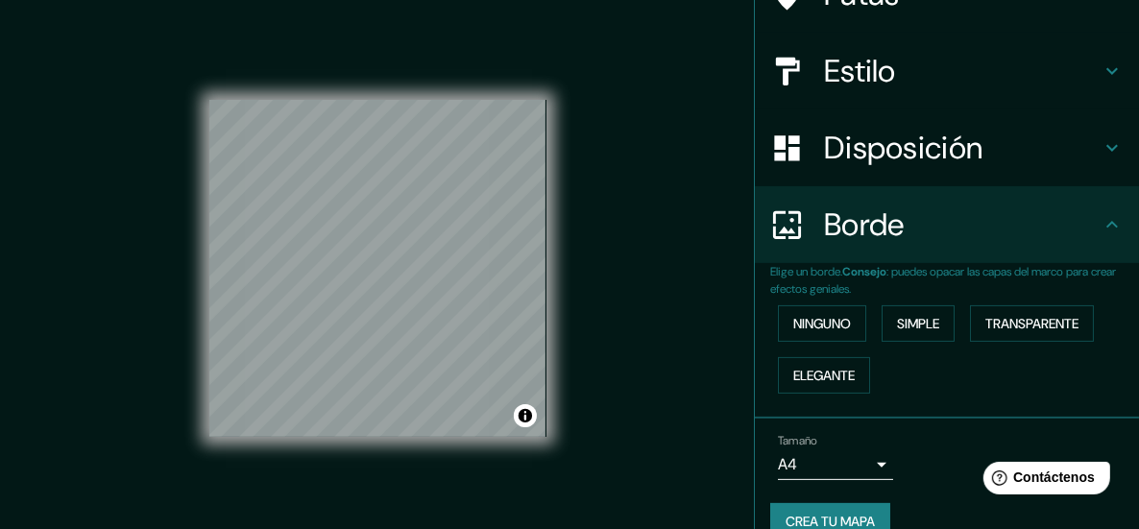
scroll to position [214, 0]
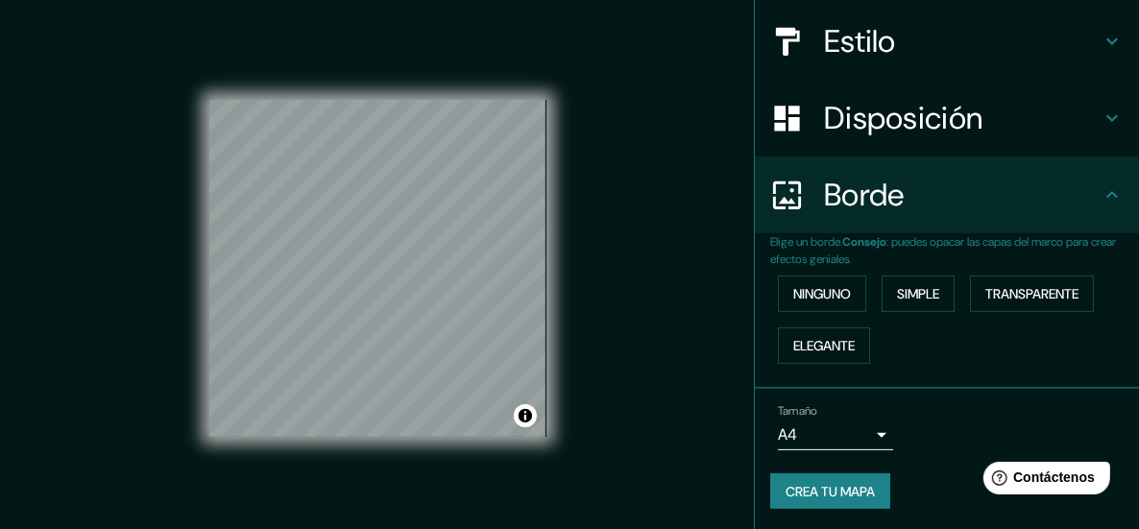
click at [819, 428] on body "Mappin Ubicación [GEOGRAPHIC_DATA][PERSON_NAME], [GEOGRAPHIC_DATA] [GEOGRAPHIC_…" at bounding box center [569, 264] width 1139 height 529
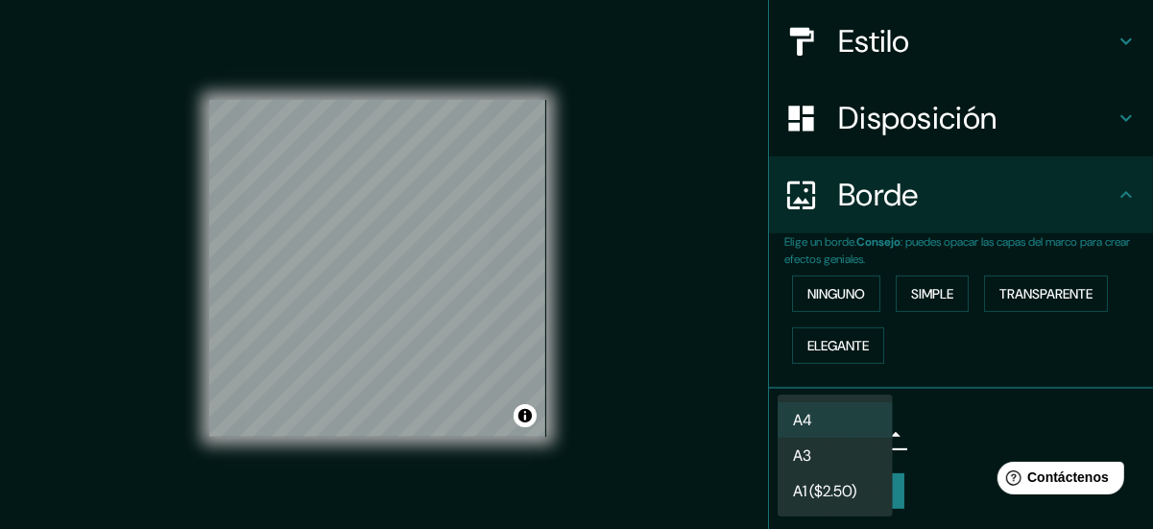
click at [828, 460] on li "A3" at bounding box center [835, 456] width 115 height 36
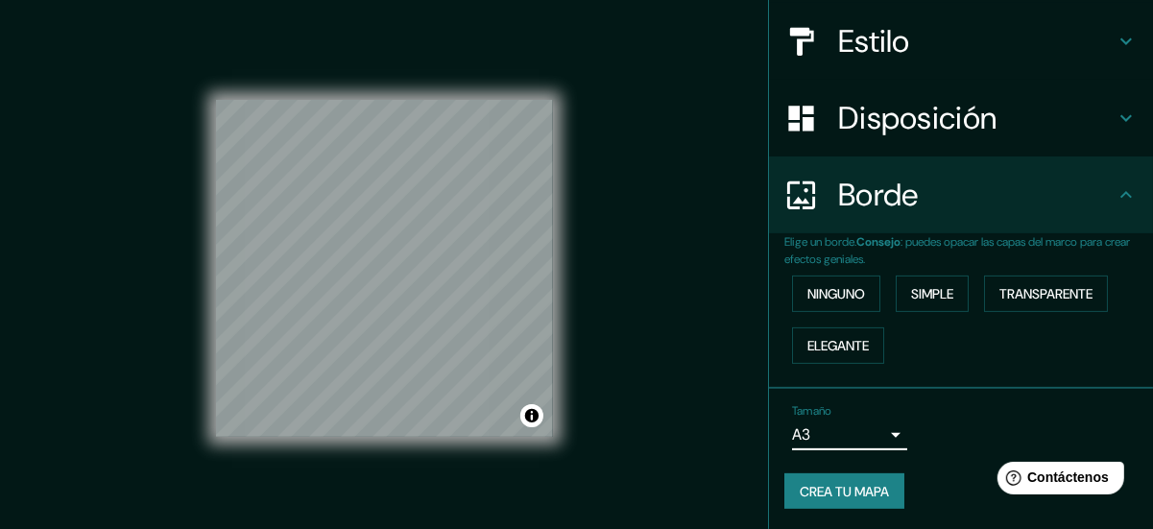
click at [830, 443] on body "Mappin Ubicación [GEOGRAPHIC_DATA][PERSON_NAME], [GEOGRAPHIC_DATA] [GEOGRAPHIC_…" at bounding box center [576, 264] width 1153 height 529
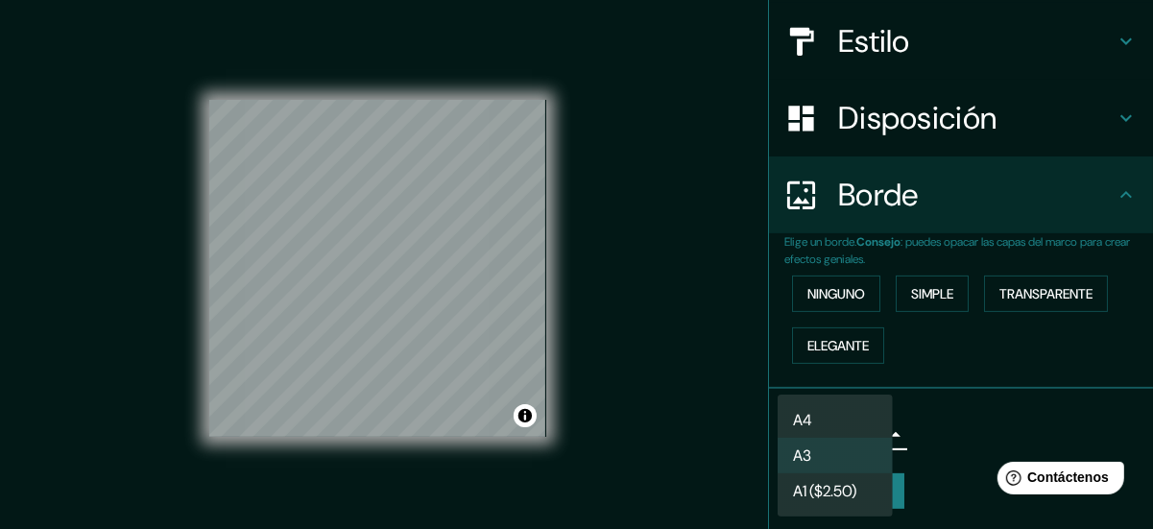
click at [845, 422] on li "A4" at bounding box center [835, 420] width 115 height 36
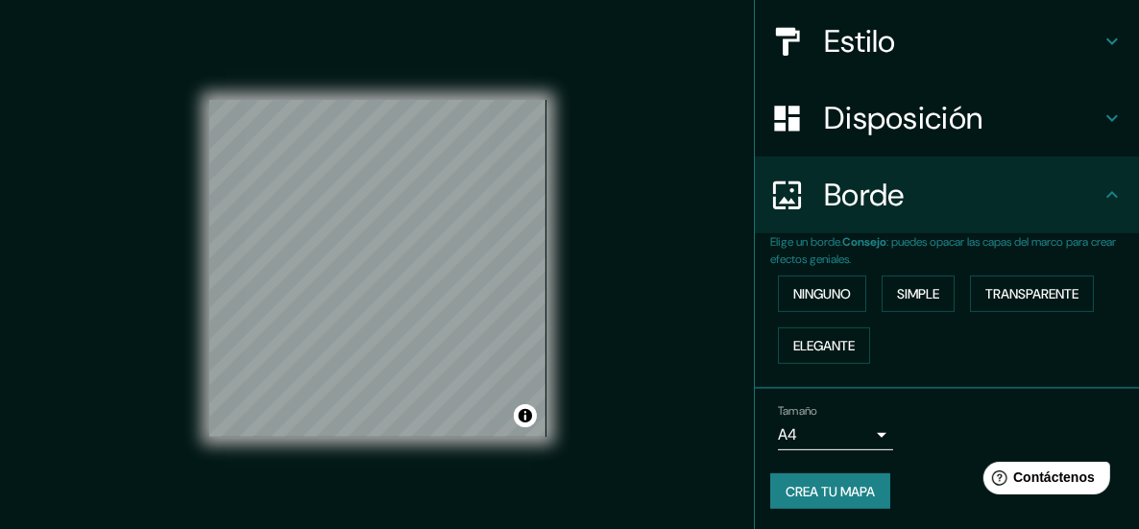
click at [976, 422] on div "Tamaño A4 single" at bounding box center [946, 427] width 353 height 61
click at [785, 498] on font "Crea tu mapa" at bounding box center [829, 491] width 89 height 25
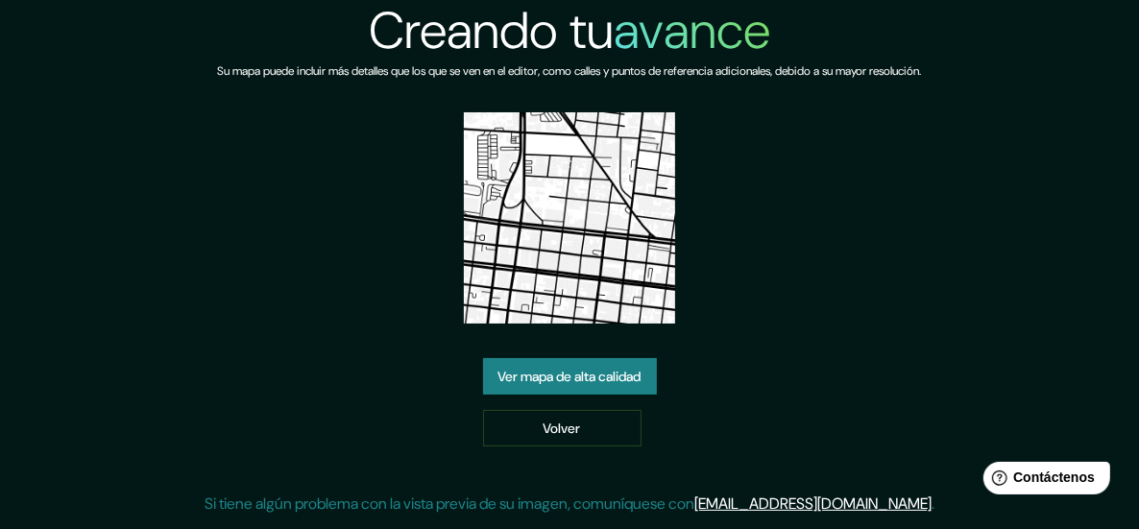
click at [617, 383] on font "Ver mapa de alta calidad" at bounding box center [569, 377] width 143 height 17
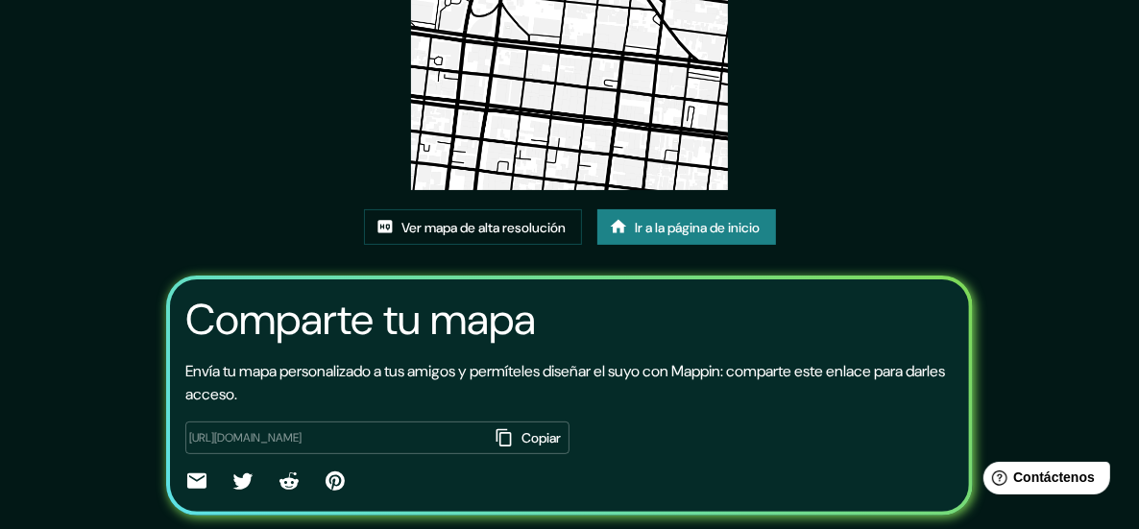
scroll to position [270, 0]
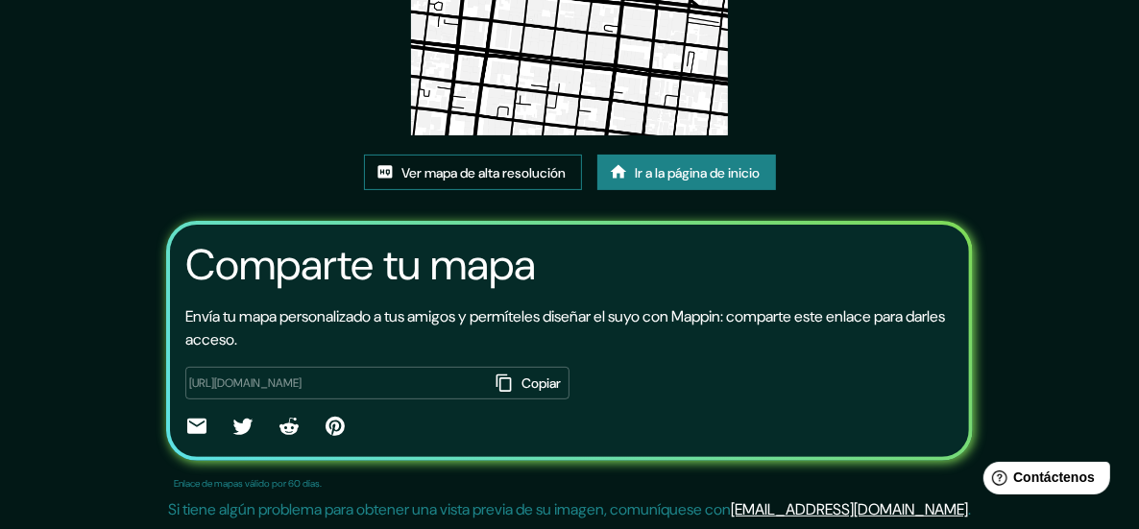
drag, startPoint x: 591, startPoint y: 32, endPoint x: 552, endPoint y: 171, distance: 144.7
click at [552, 171] on font "Ver mapa de alta resolución" at bounding box center [484, 172] width 164 height 17
